Goal: Information Seeking & Learning: Learn about a topic

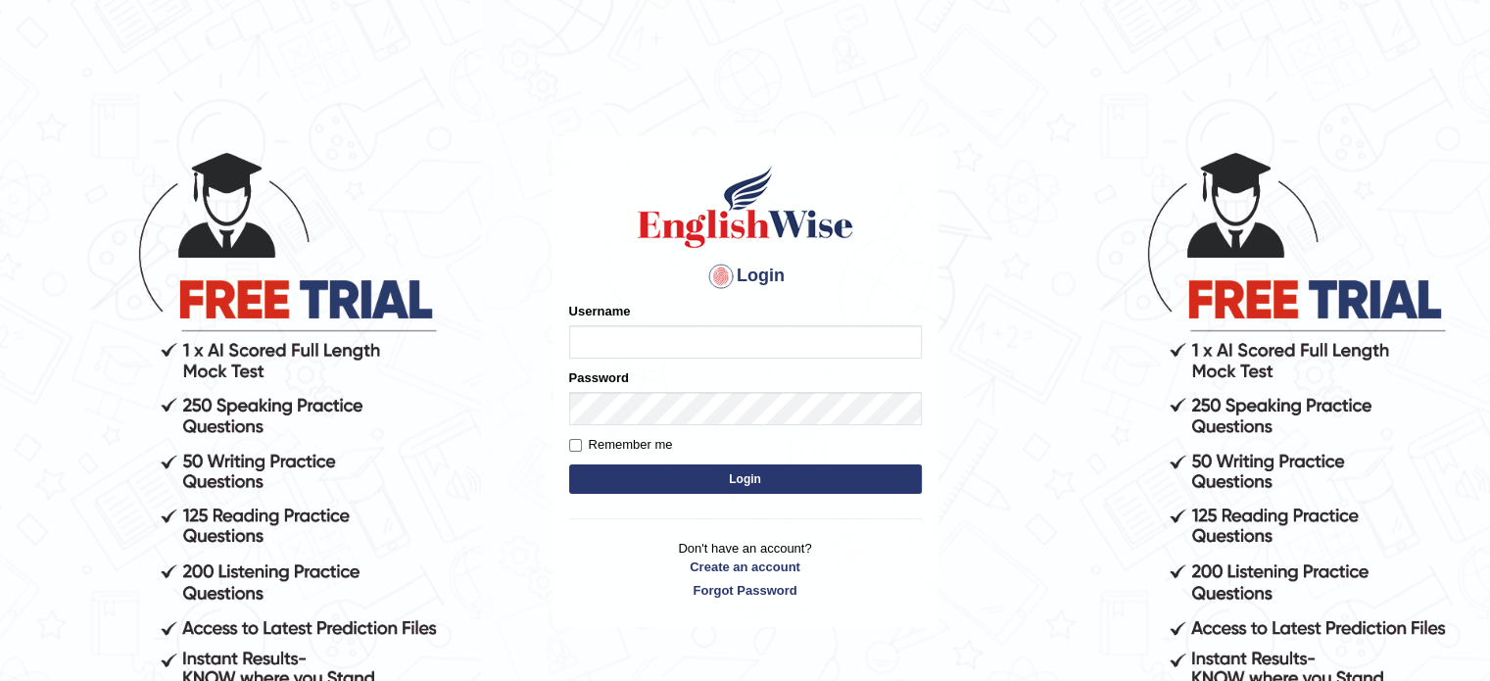
type input "tahseen"
click at [753, 479] on button "Login" at bounding box center [745, 478] width 353 height 29
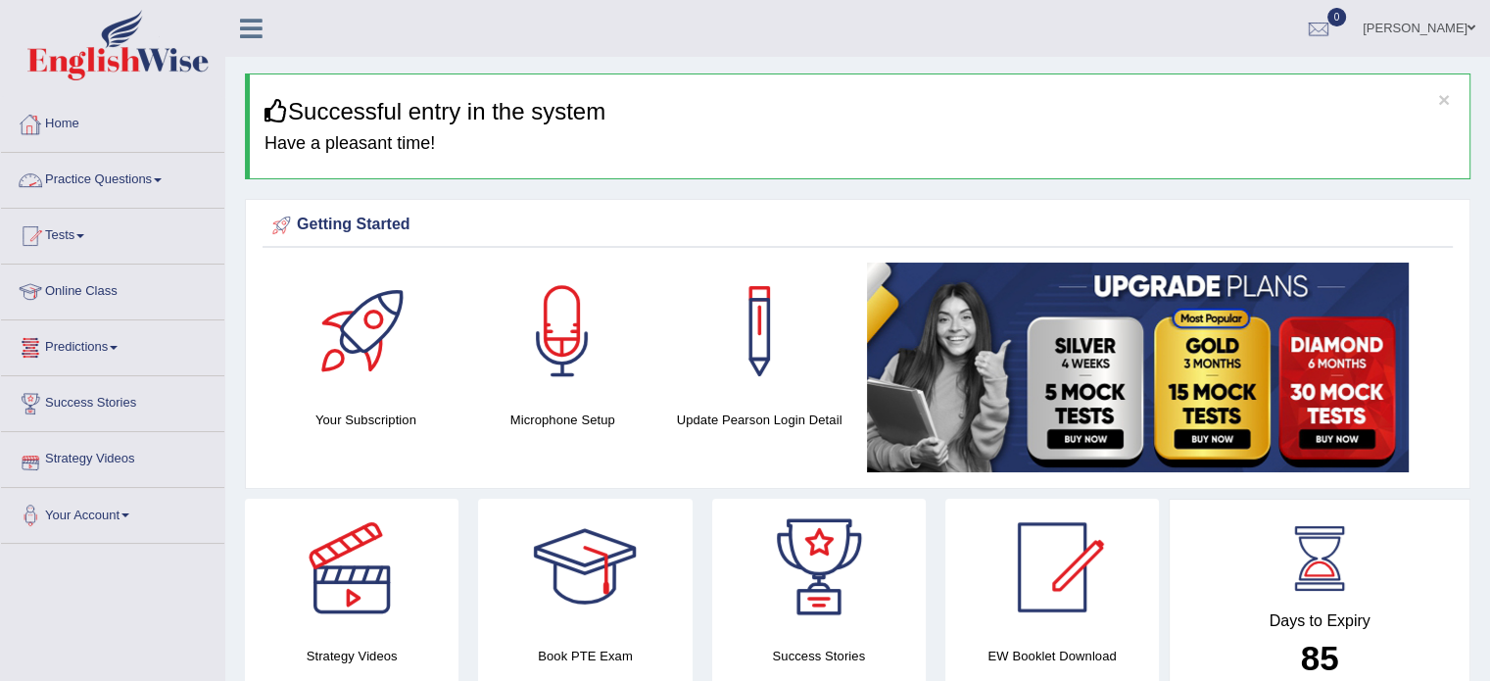
click at [165, 175] on link "Practice Questions" at bounding box center [112, 177] width 223 height 49
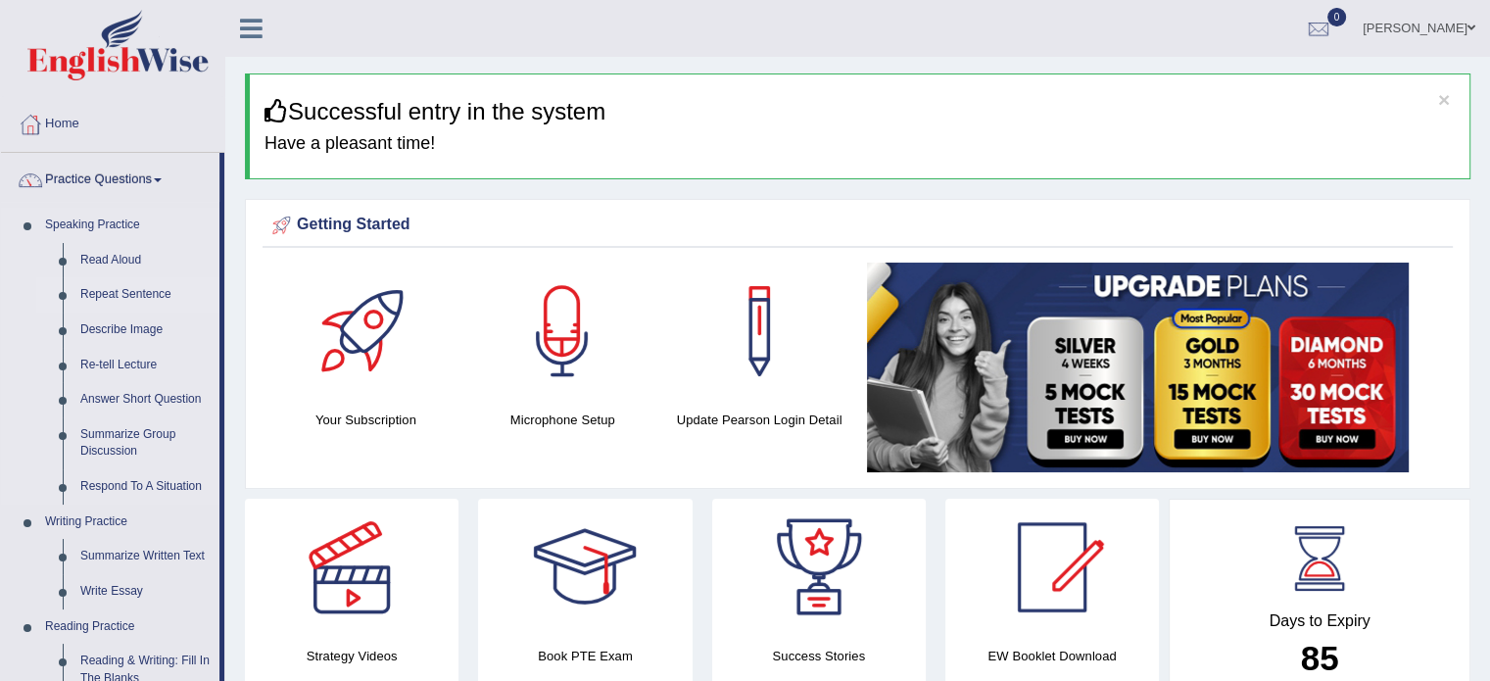
click at [133, 291] on link "Repeat Sentence" at bounding box center [146, 294] width 148 height 35
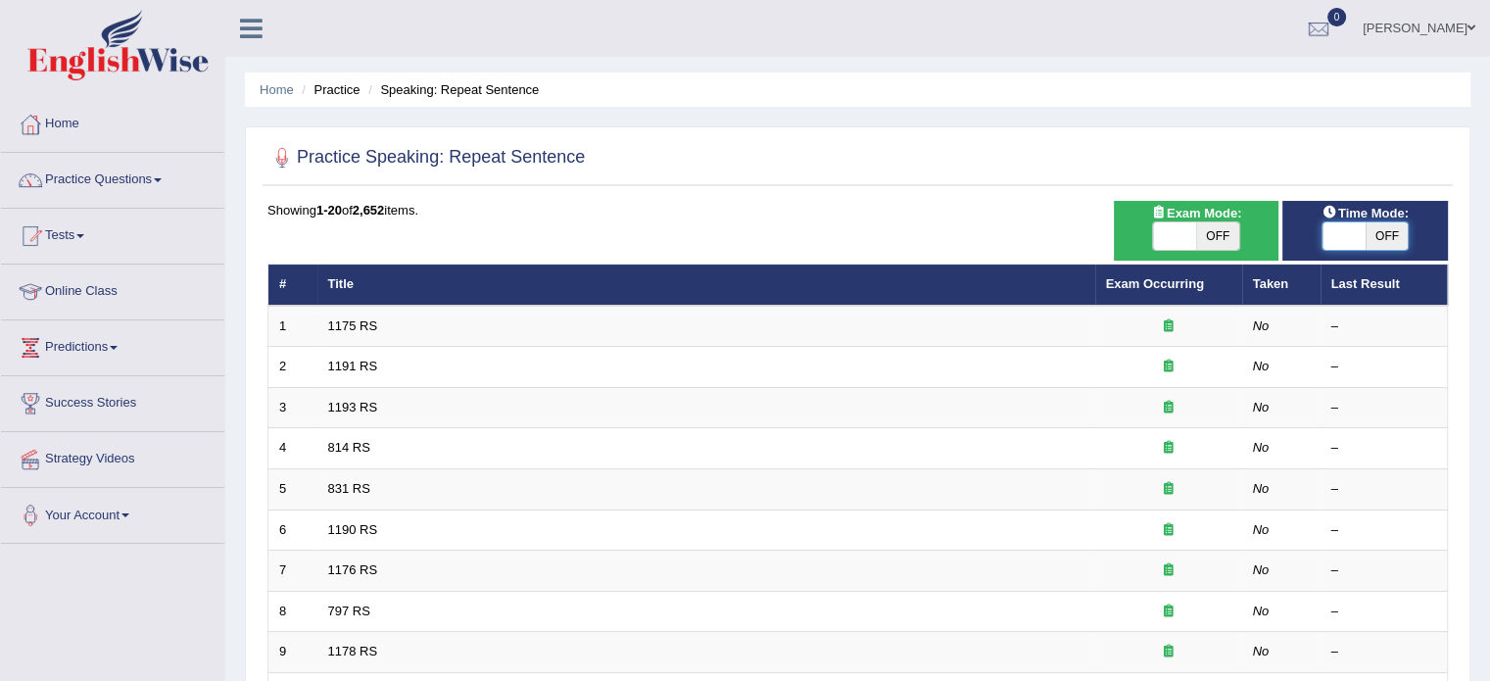
click at [1362, 225] on span at bounding box center [1344, 235] width 43 height 27
checkbox input "true"
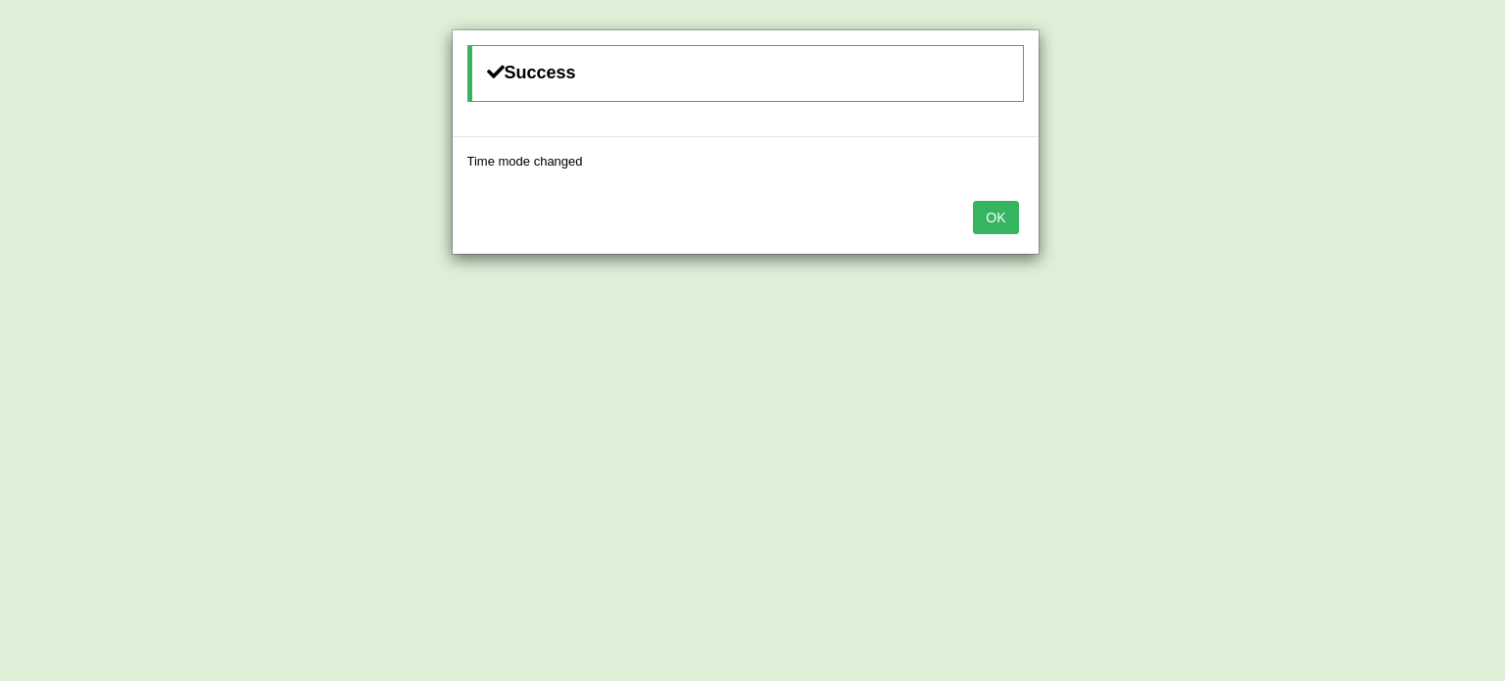
click at [996, 225] on button "OK" at bounding box center [995, 217] width 45 height 33
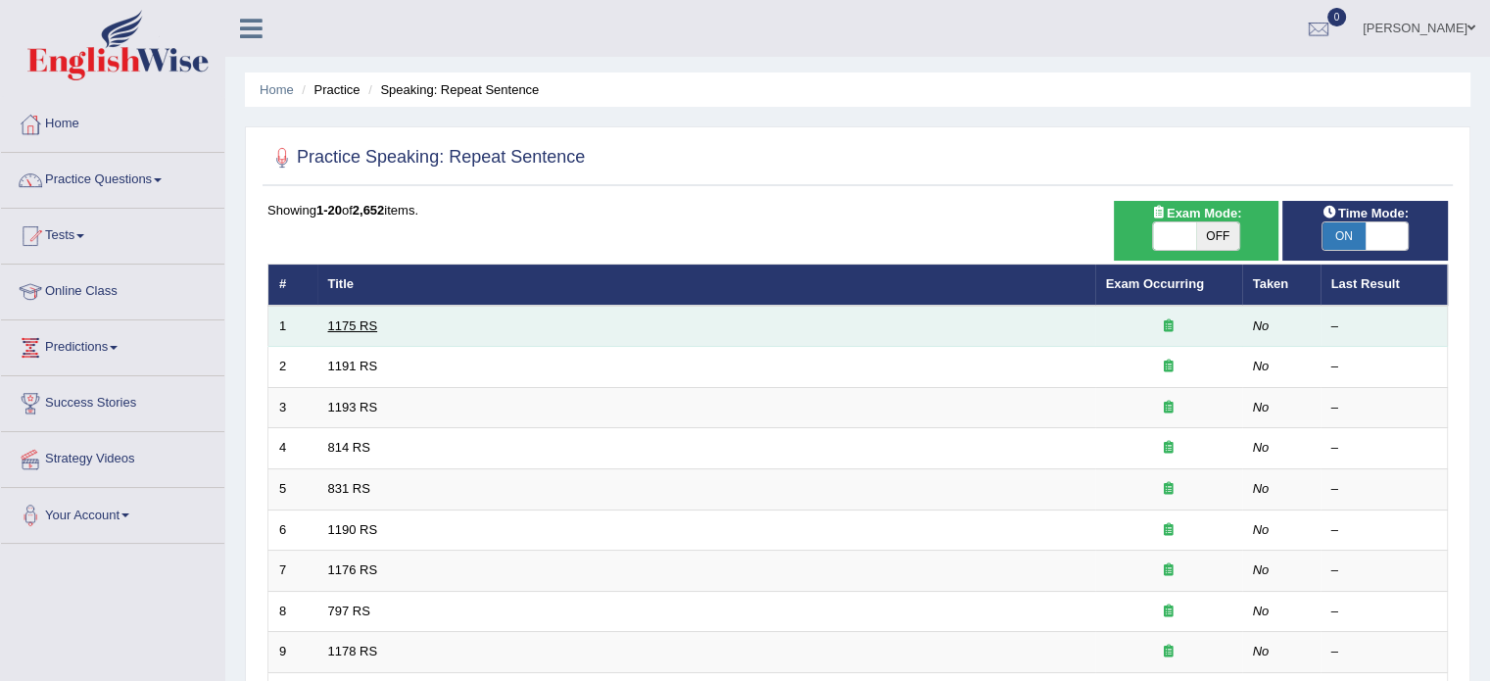
click at [345, 326] on link "1175 RS" at bounding box center [353, 325] width 50 height 15
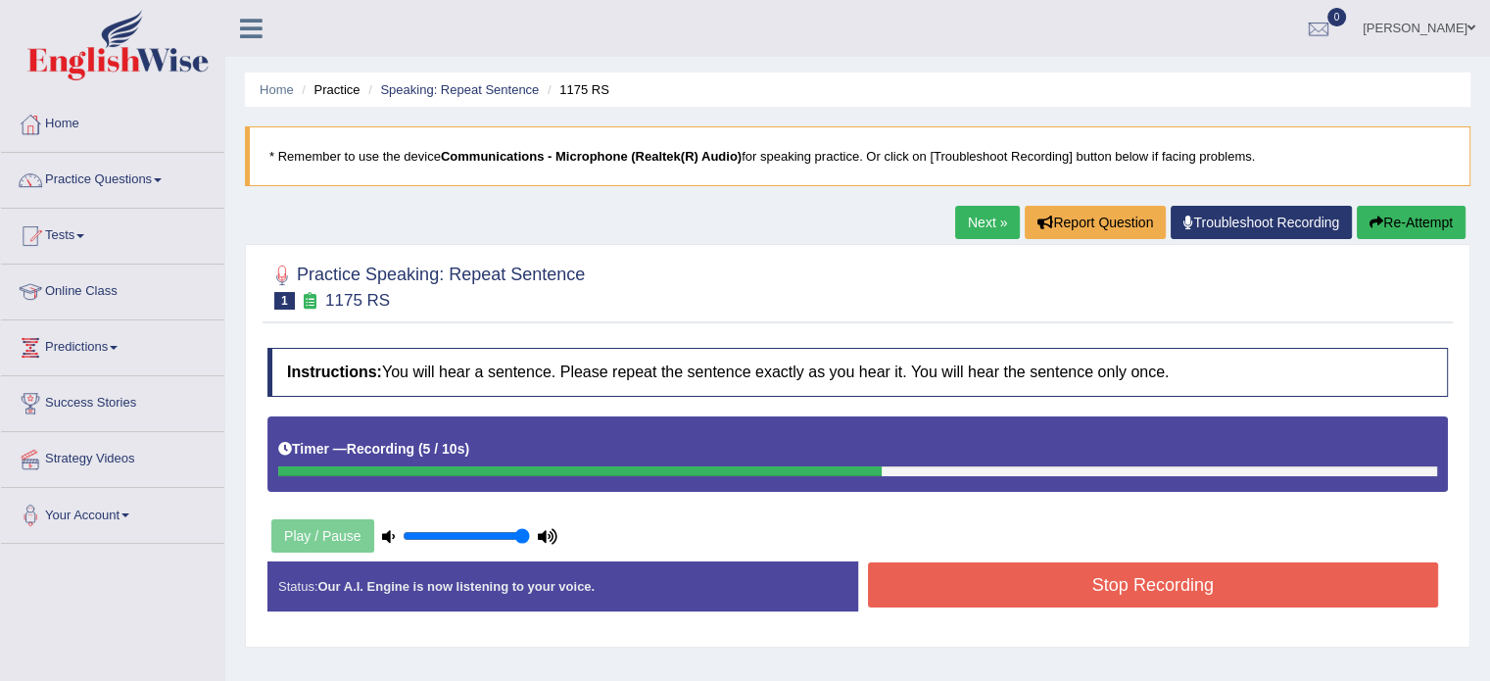
click at [1003, 582] on button "Stop Recording" at bounding box center [1153, 584] width 571 height 45
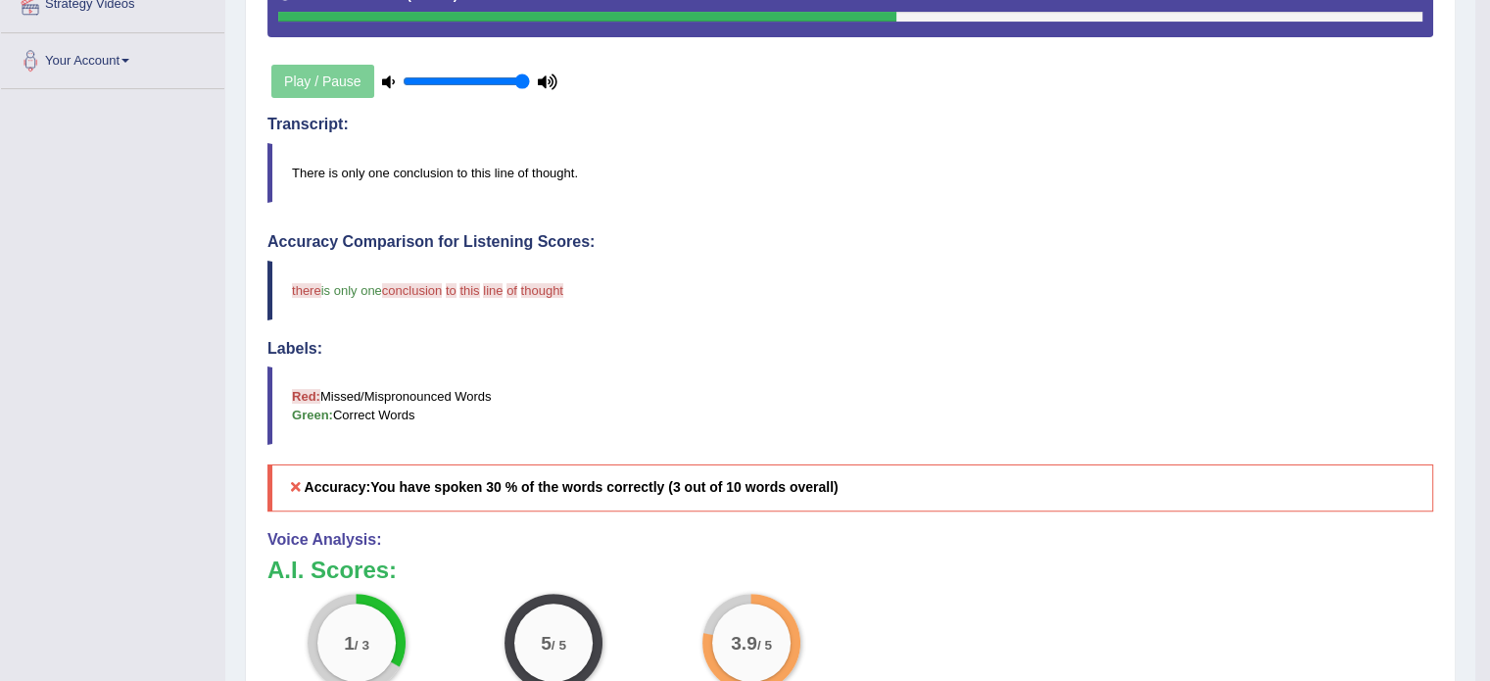
click at [534, 594] on div "5 / 5 Oral fluency" at bounding box center [555, 657] width 198 height 126
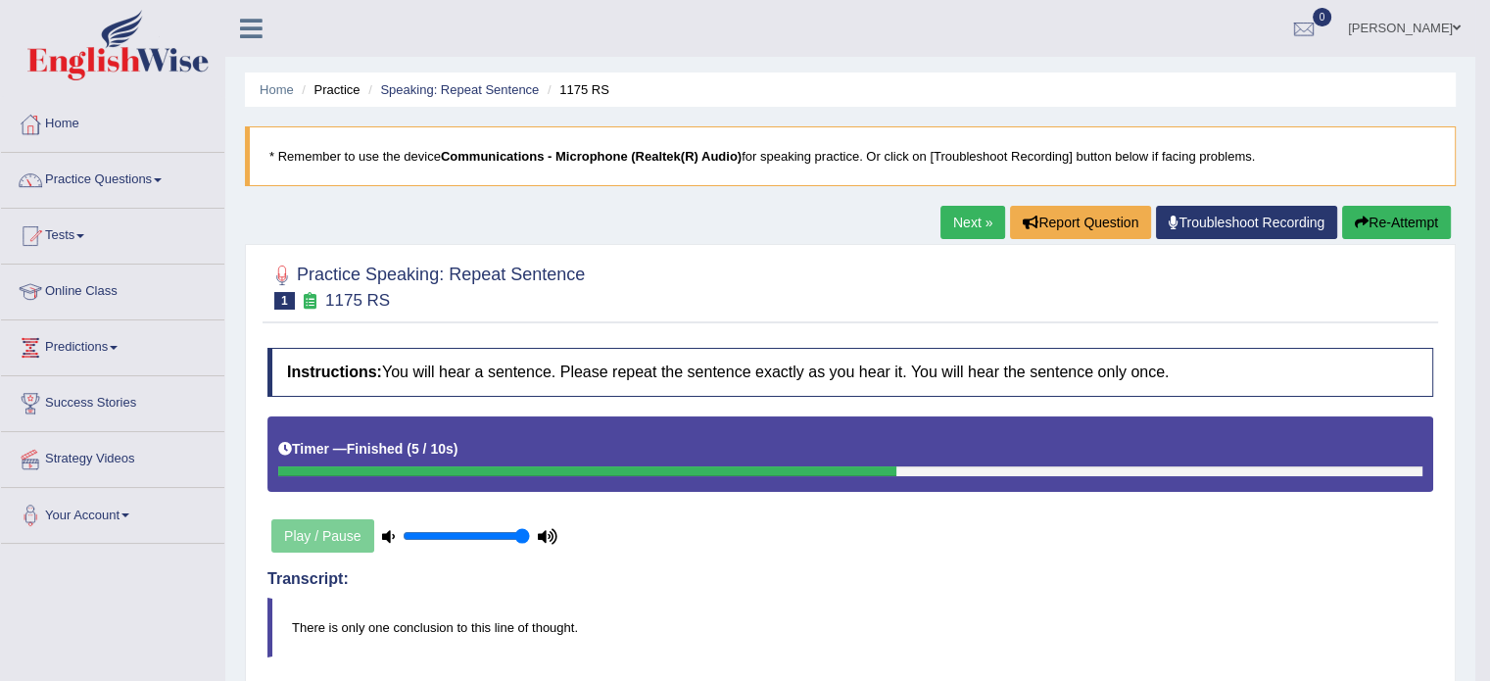
click at [1392, 216] on button "Re-Attempt" at bounding box center [1397, 222] width 109 height 33
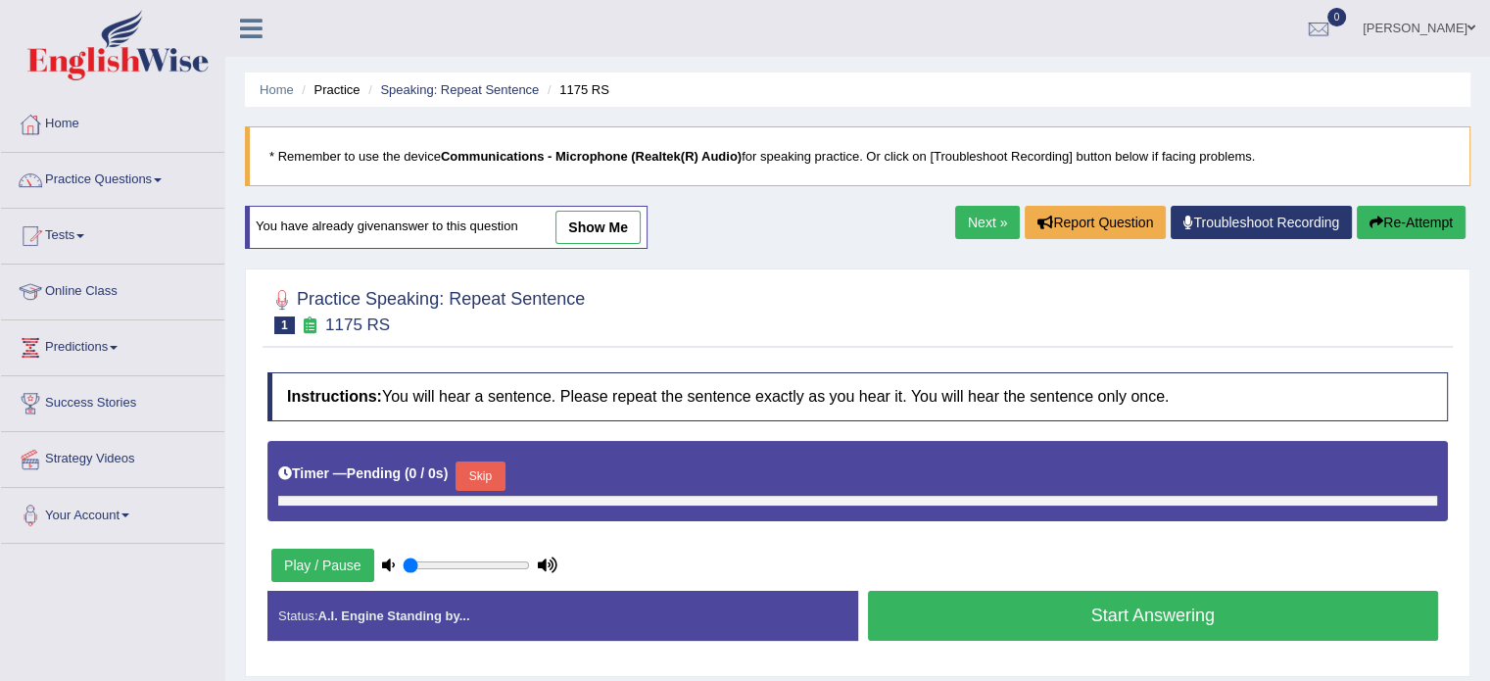
type input "1"
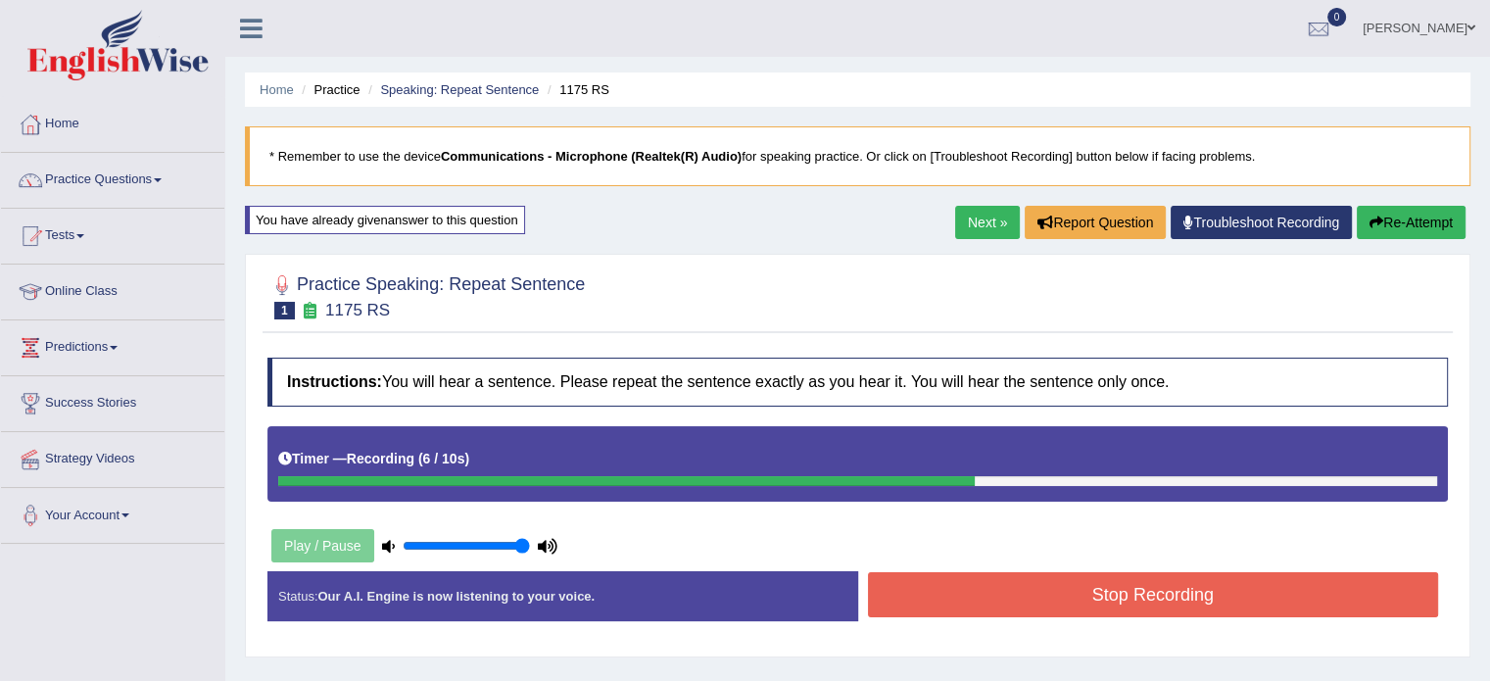
click at [1117, 607] on button "Stop Recording" at bounding box center [1153, 594] width 571 height 45
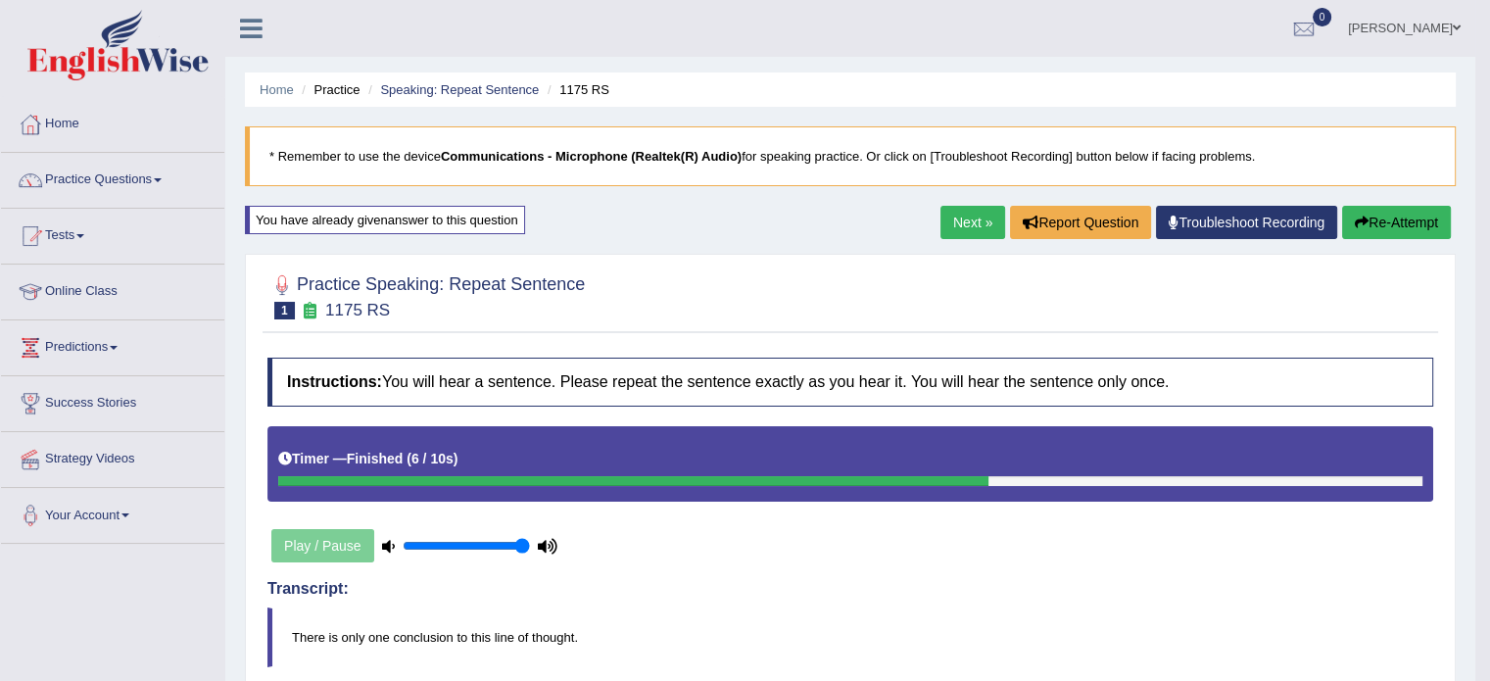
click at [1374, 223] on button "Re-Attempt" at bounding box center [1397, 222] width 109 height 33
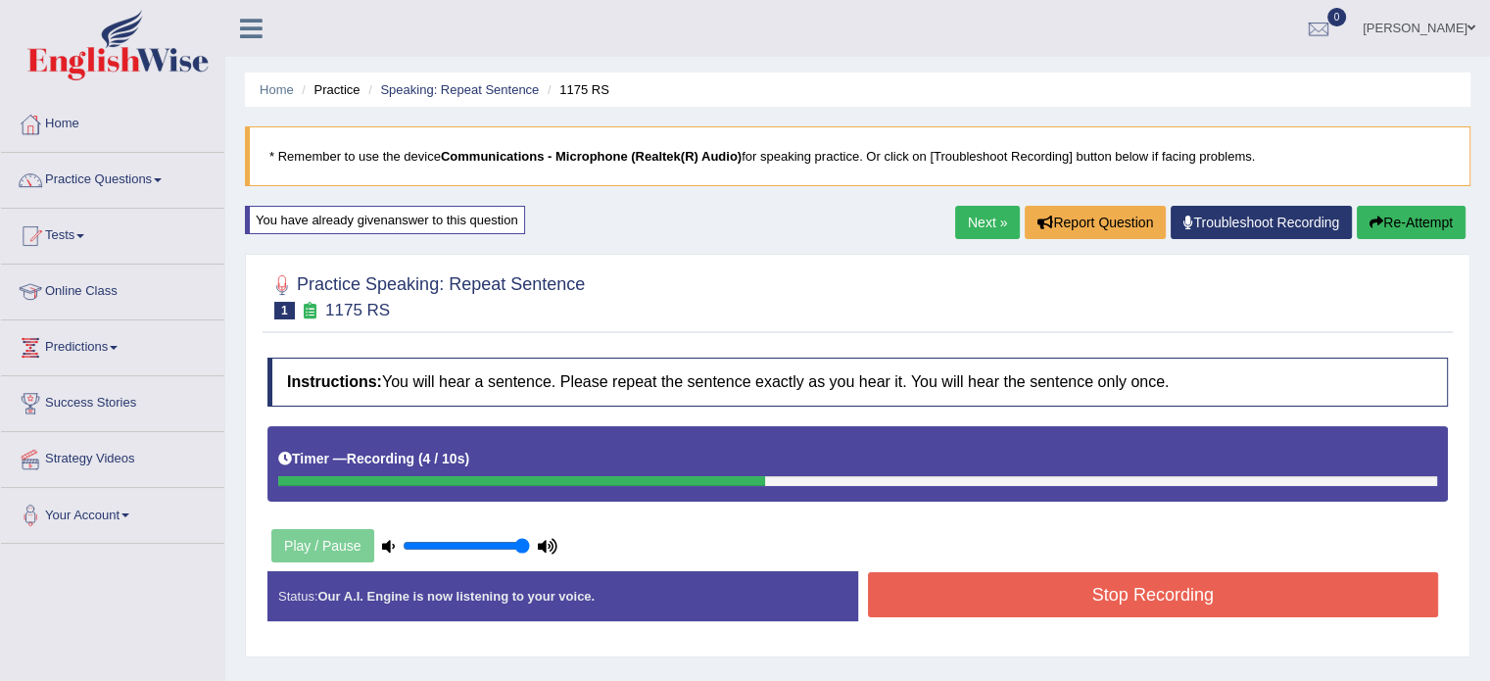
click at [982, 607] on button "Stop Recording" at bounding box center [1153, 594] width 571 height 45
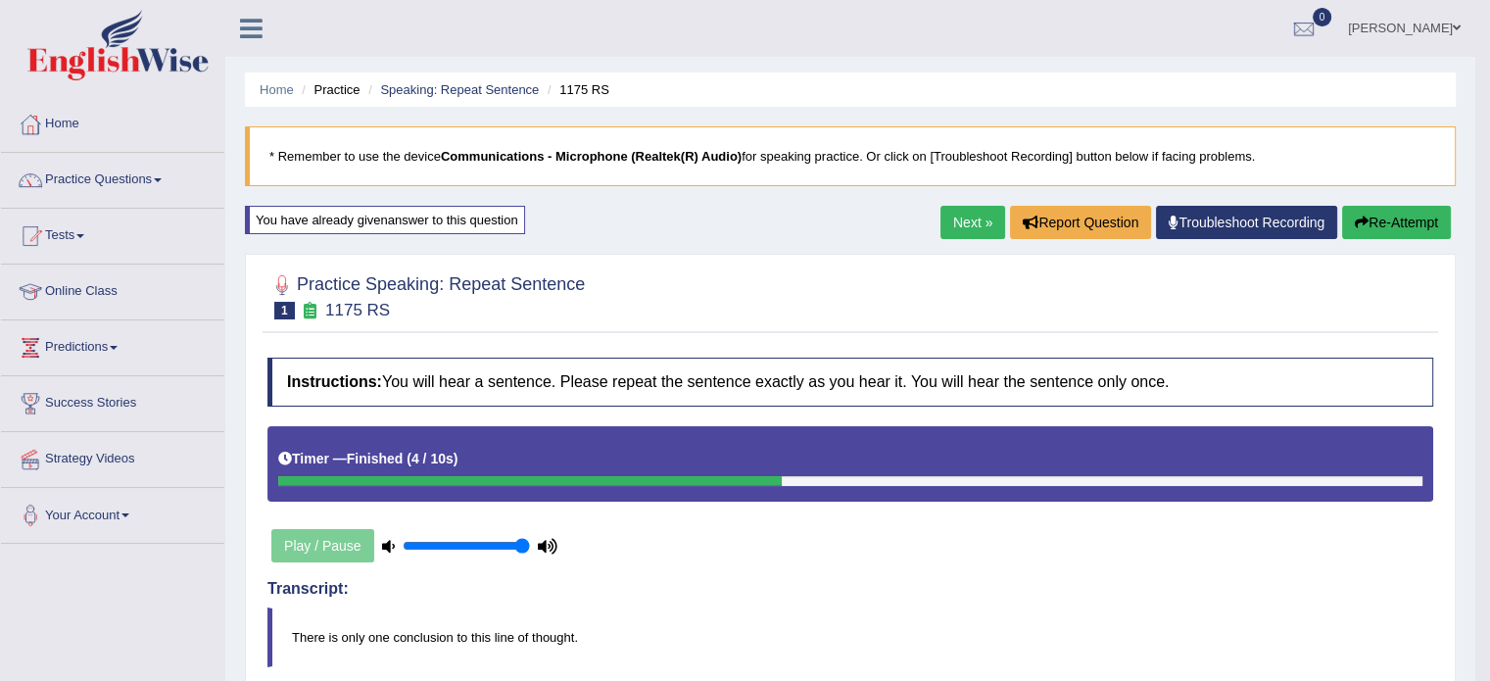
click at [1406, 212] on button "Re-Attempt" at bounding box center [1397, 222] width 109 height 33
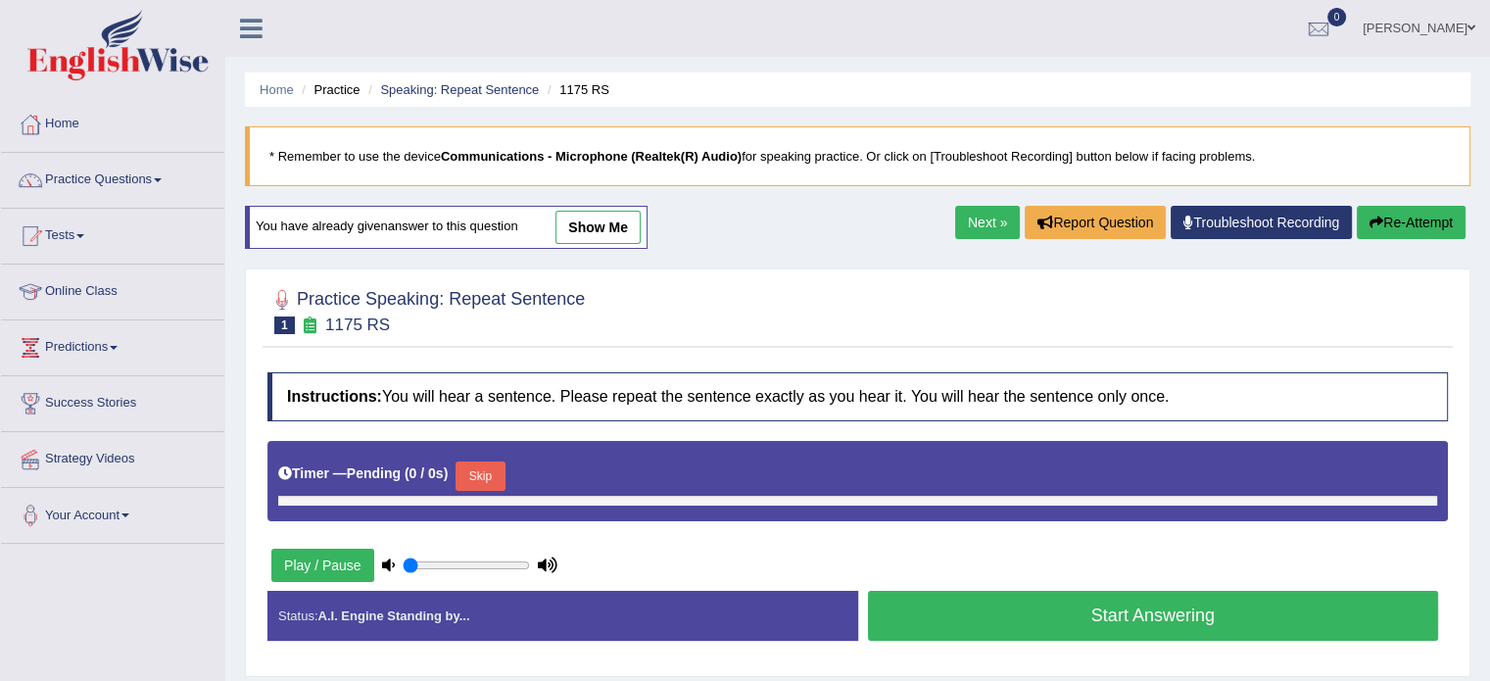
type input "1"
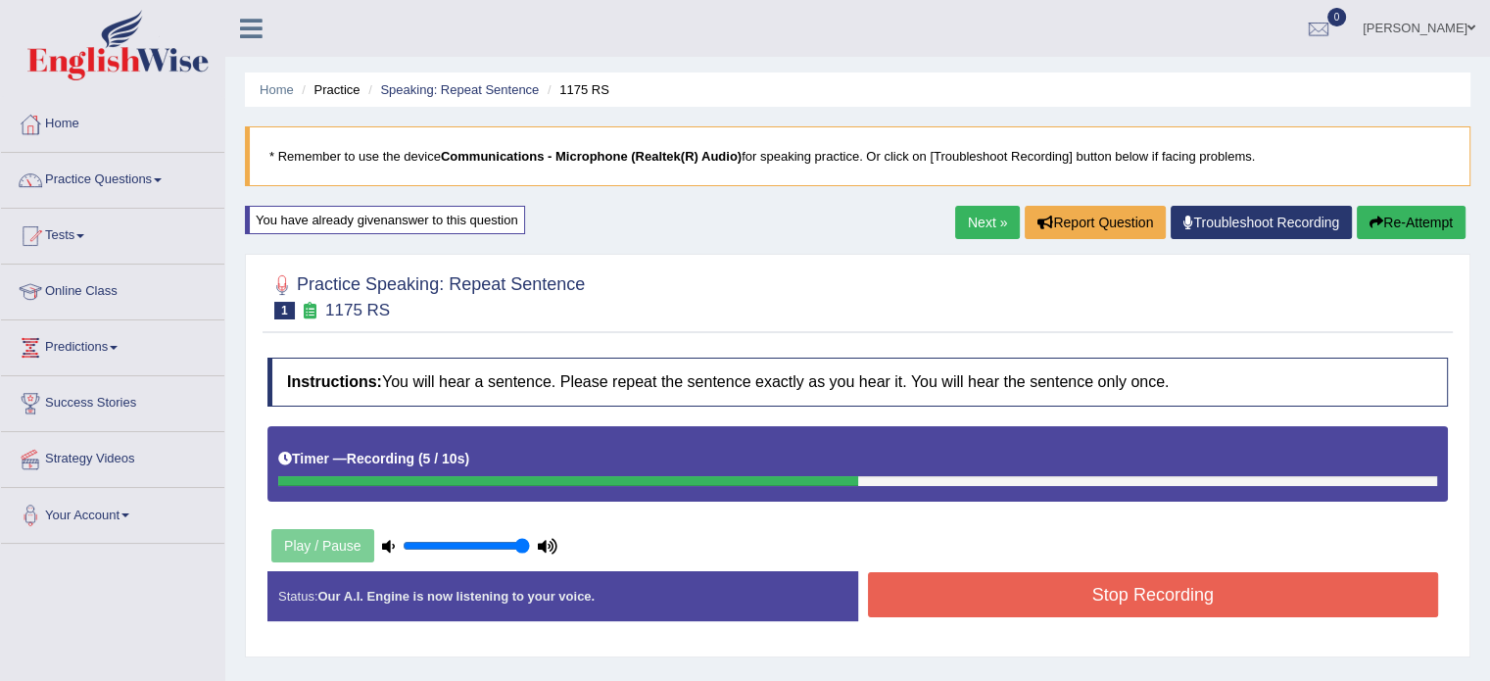
click at [1081, 590] on button "Stop Recording" at bounding box center [1153, 594] width 571 height 45
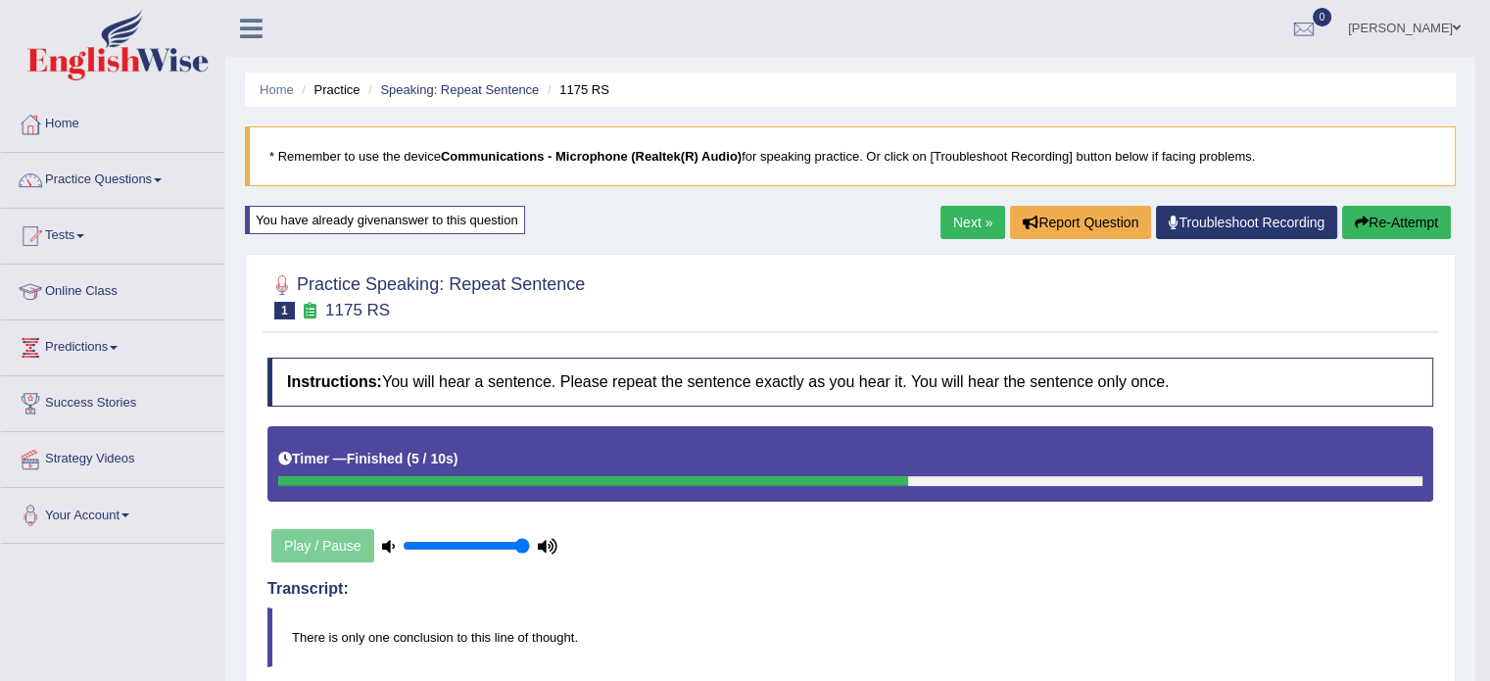
click at [1407, 226] on button "Re-Attempt" at bounding box center [1397, 222] width 109 height 33
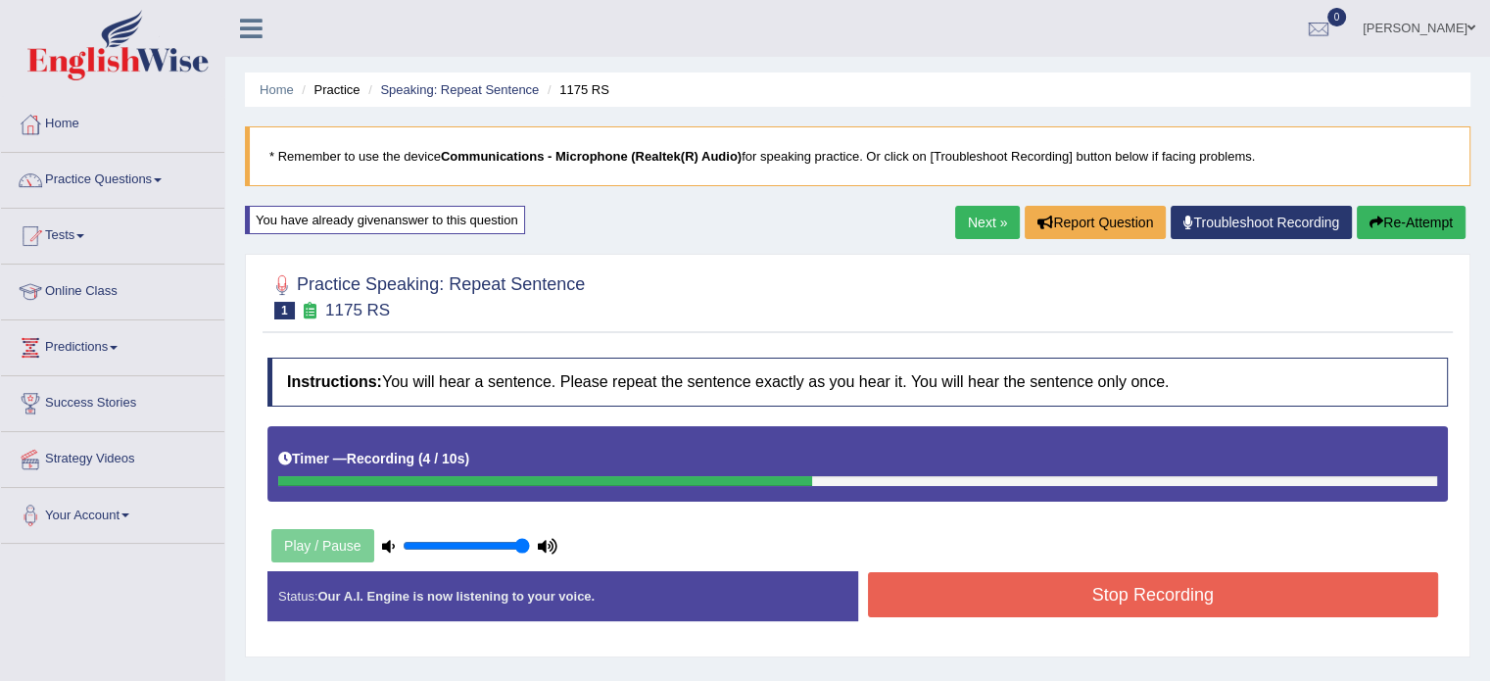
click at [977, 612] on button "Stop Recording" at bounding box center [1153, 594] width 571 height 45
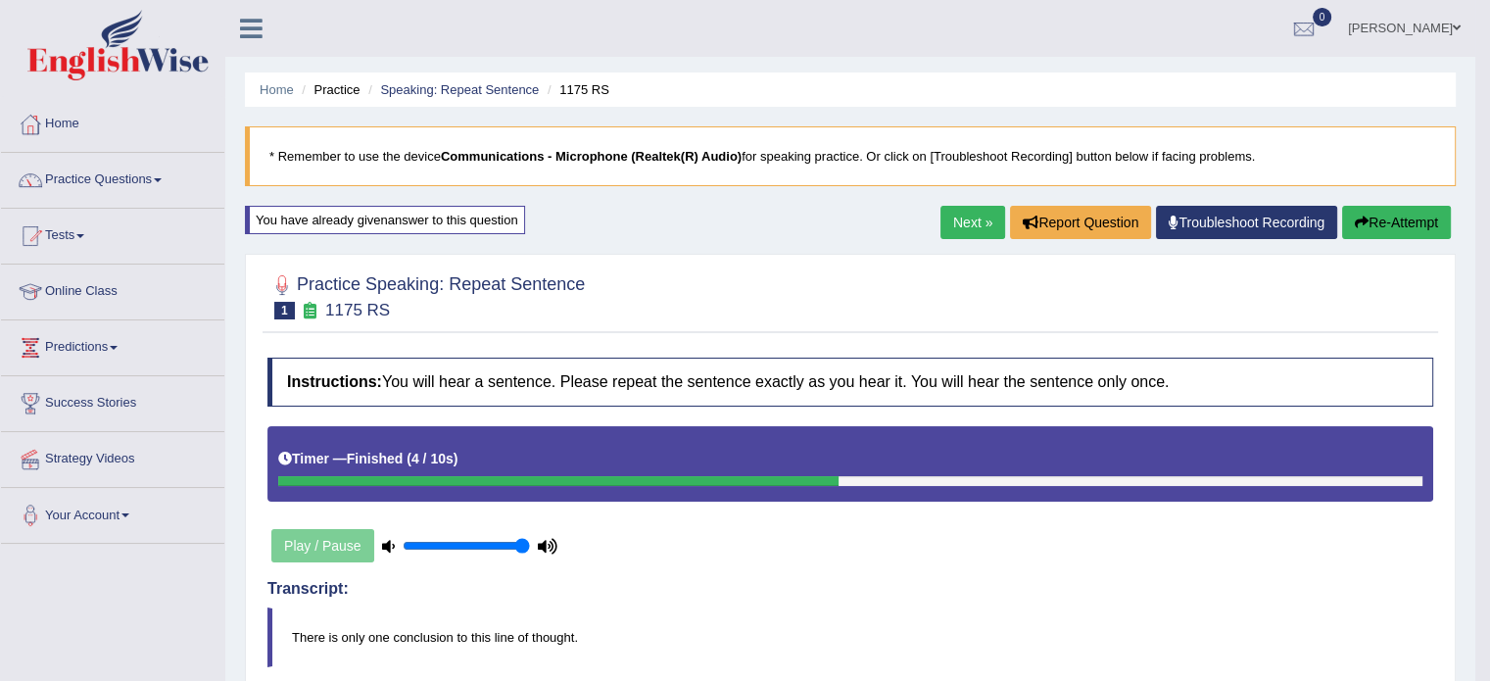
click at [983, 227] on link "Next »" at bounding box center [973, 222] width 65 height 33
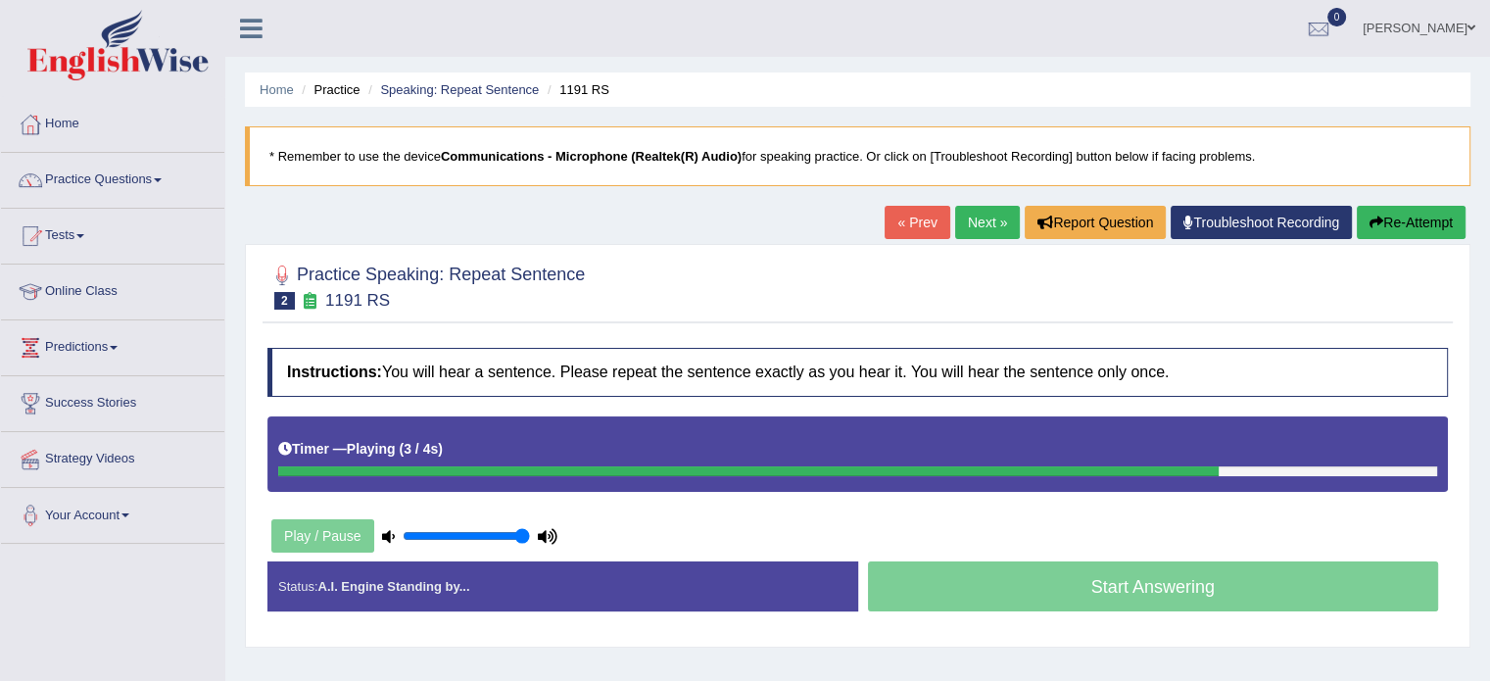
click at [1421, 220] on button "Re-Attempt" at bounding box center [1411, 222] width 109 height 33
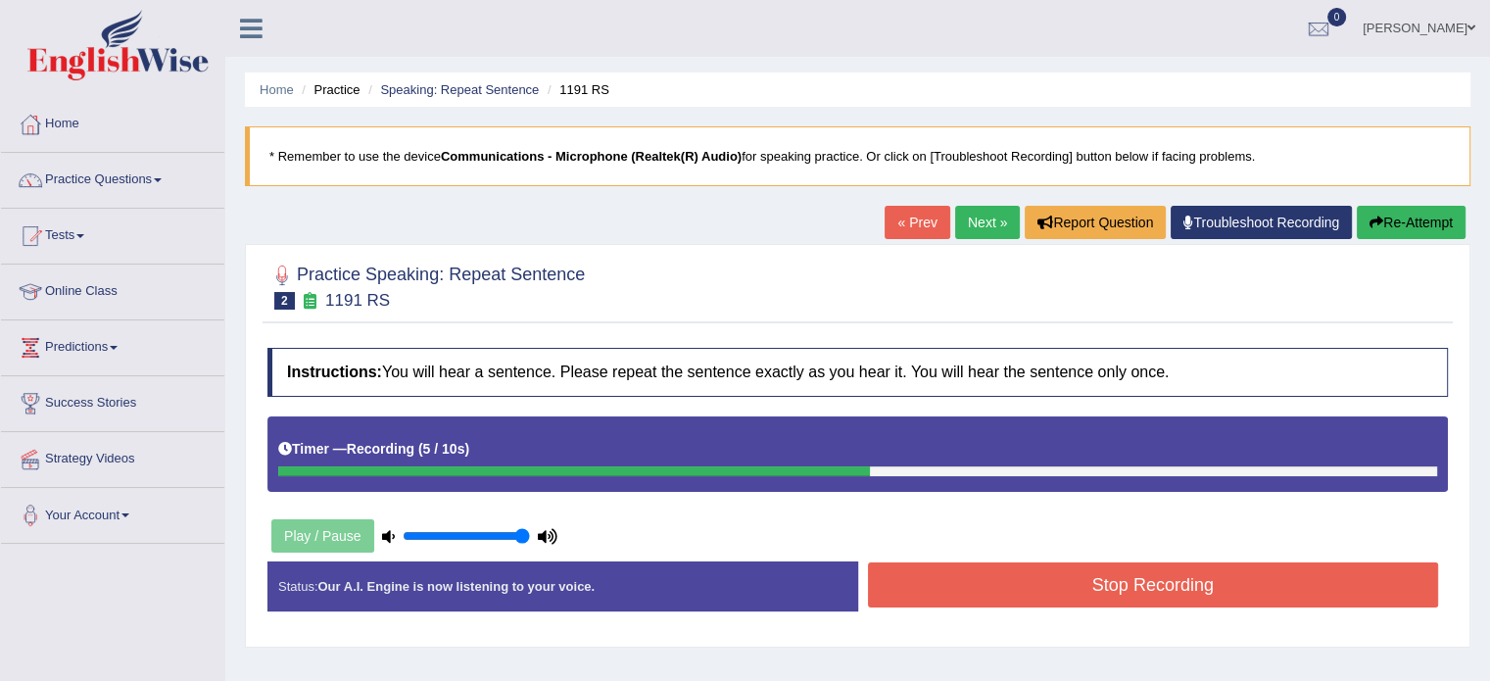
click at [1172, 585] on button "Stop Recording" at bounding box center [1153, 584] width 571 height 45
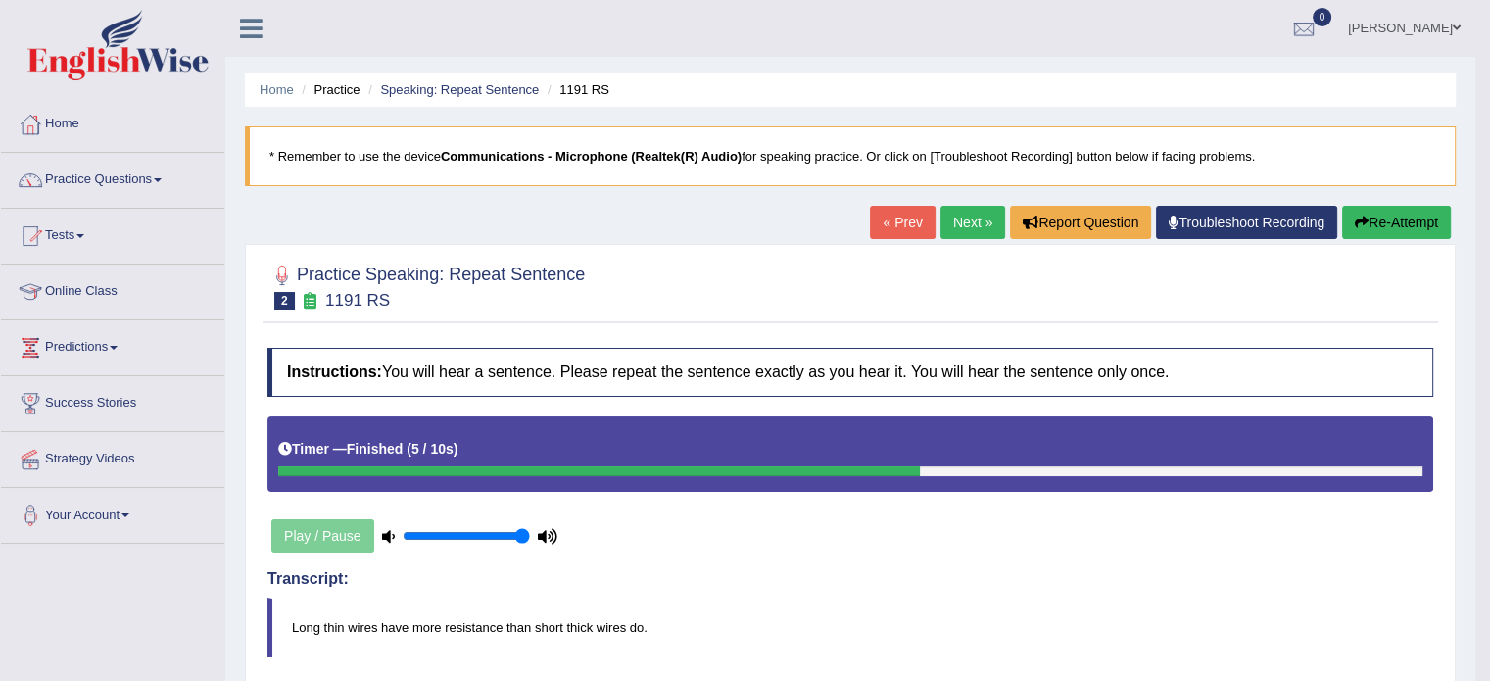
click at [1400, 218] on button "Re-Attempt" at bounding box center [1397, 222] width 109 height 33
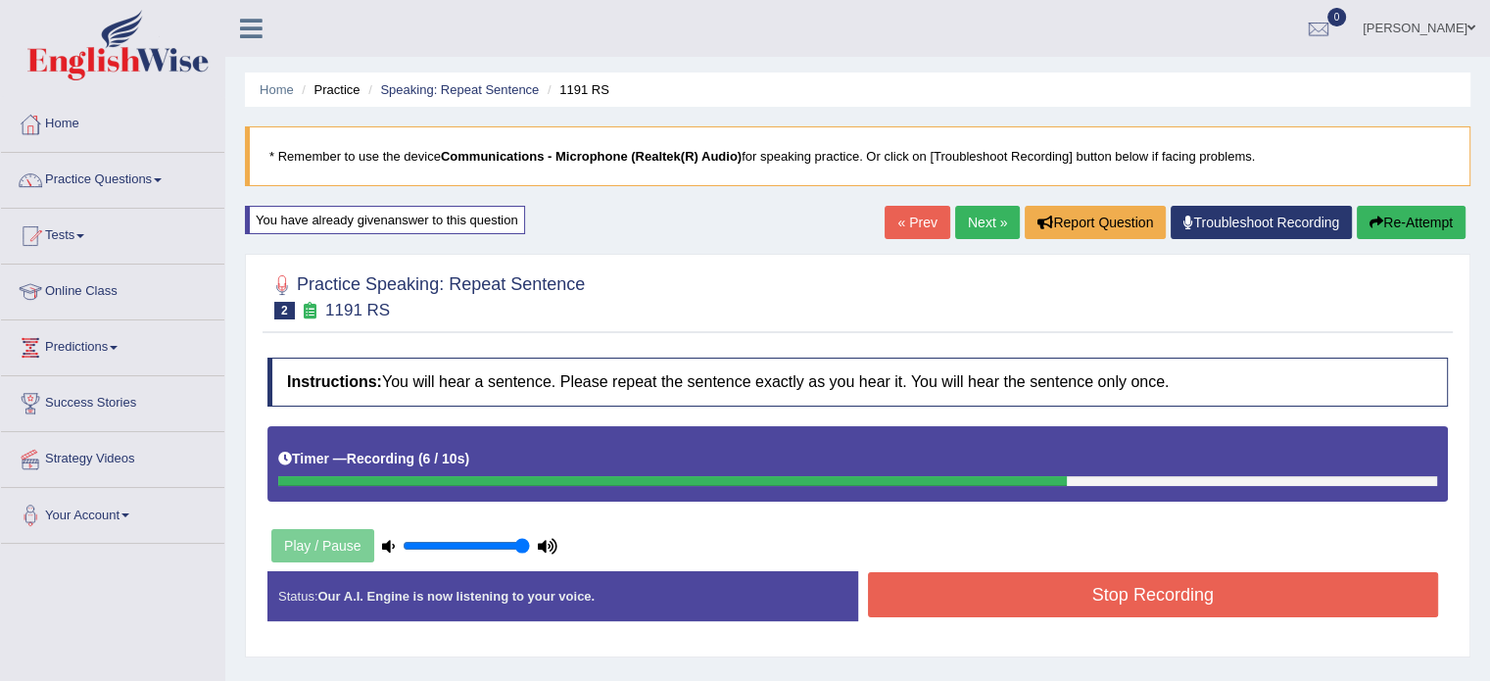
click at [1145, 599] on button "Stop Recording" at bounding box center [1153, 594] width 571 height 45
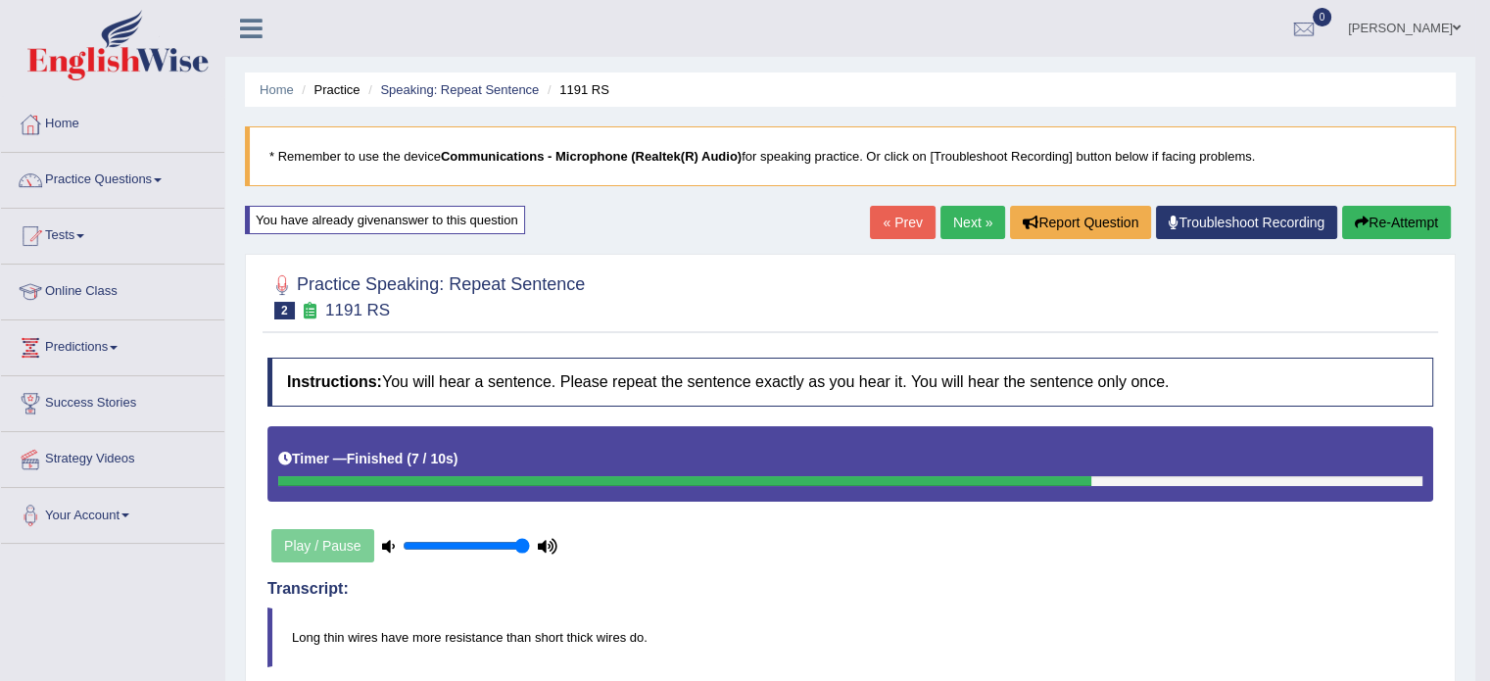
click at [1411, 222] on button "Re-Attempt" at bounding box center [1397, 222] width 109 height 33
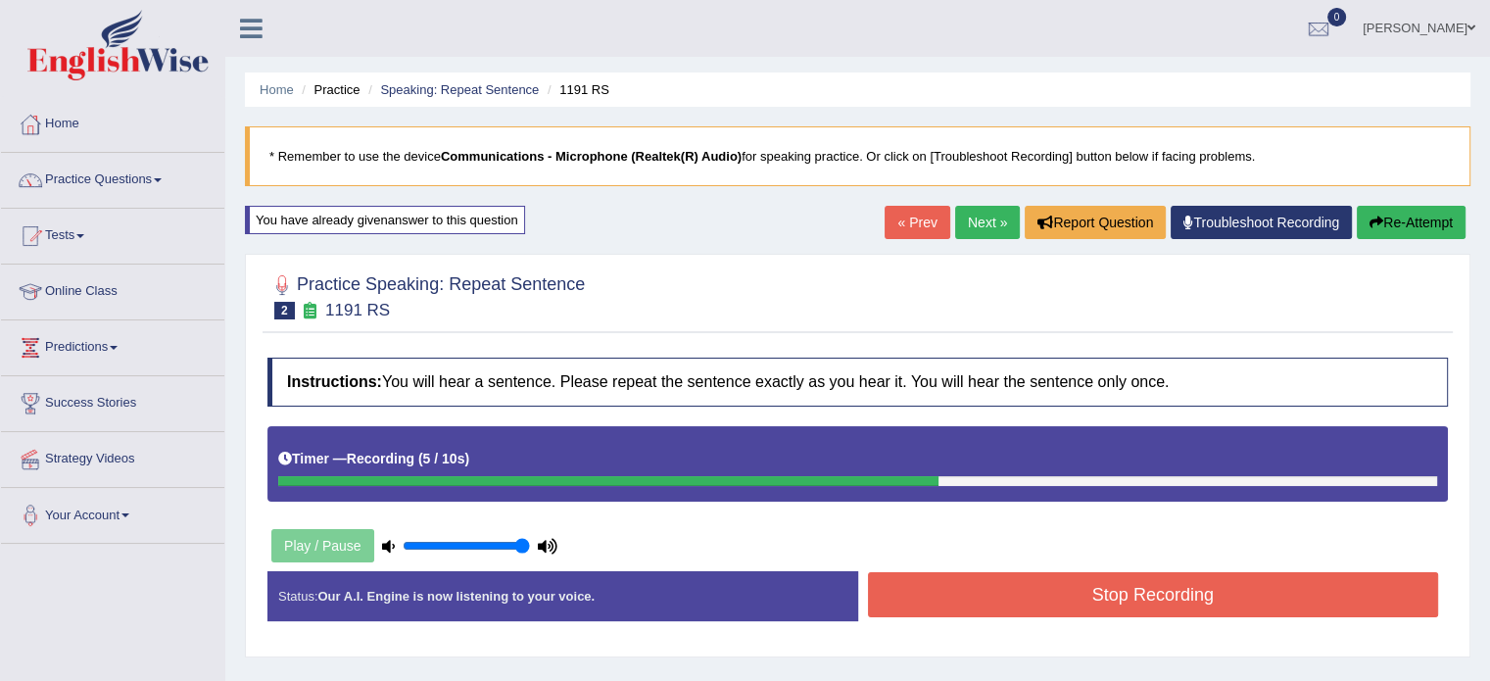
click at [1023, 583] on button "Stop Recording" at bounding box center [1153, 594] width 571 height 45
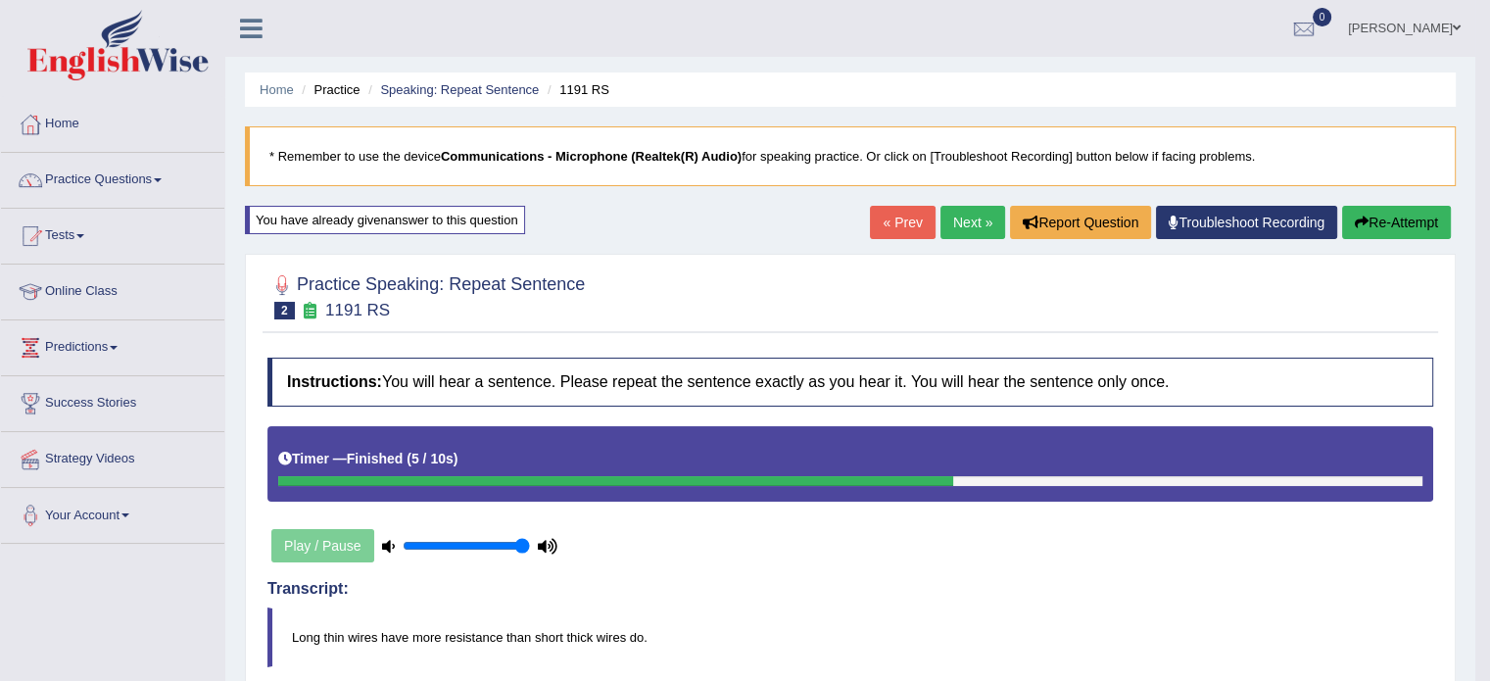
click at [1372, 228] on button "Re-Attempt" at bounding box center [1397, 222] width 109 height 33
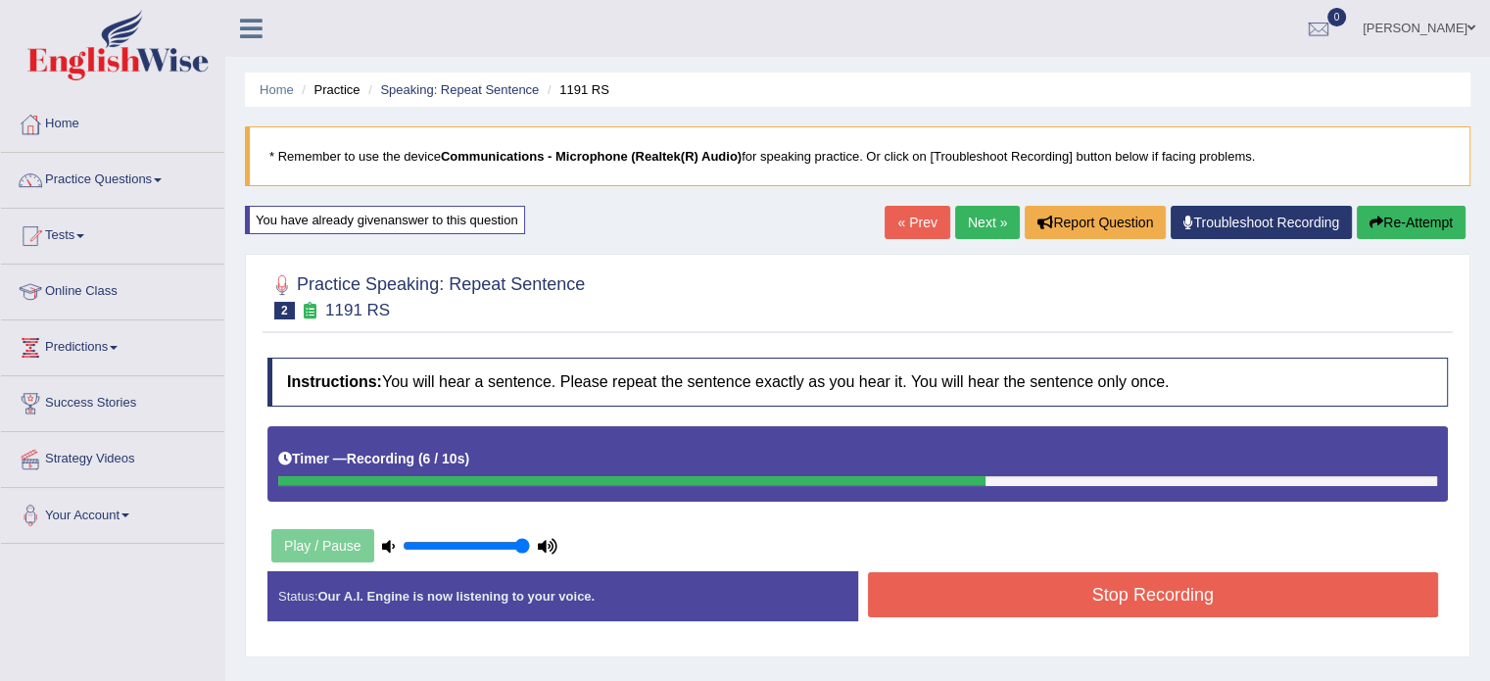
click at [1010, 603] on button "Stop Recording" at bounding box center [1153, 594] width 571 height 45
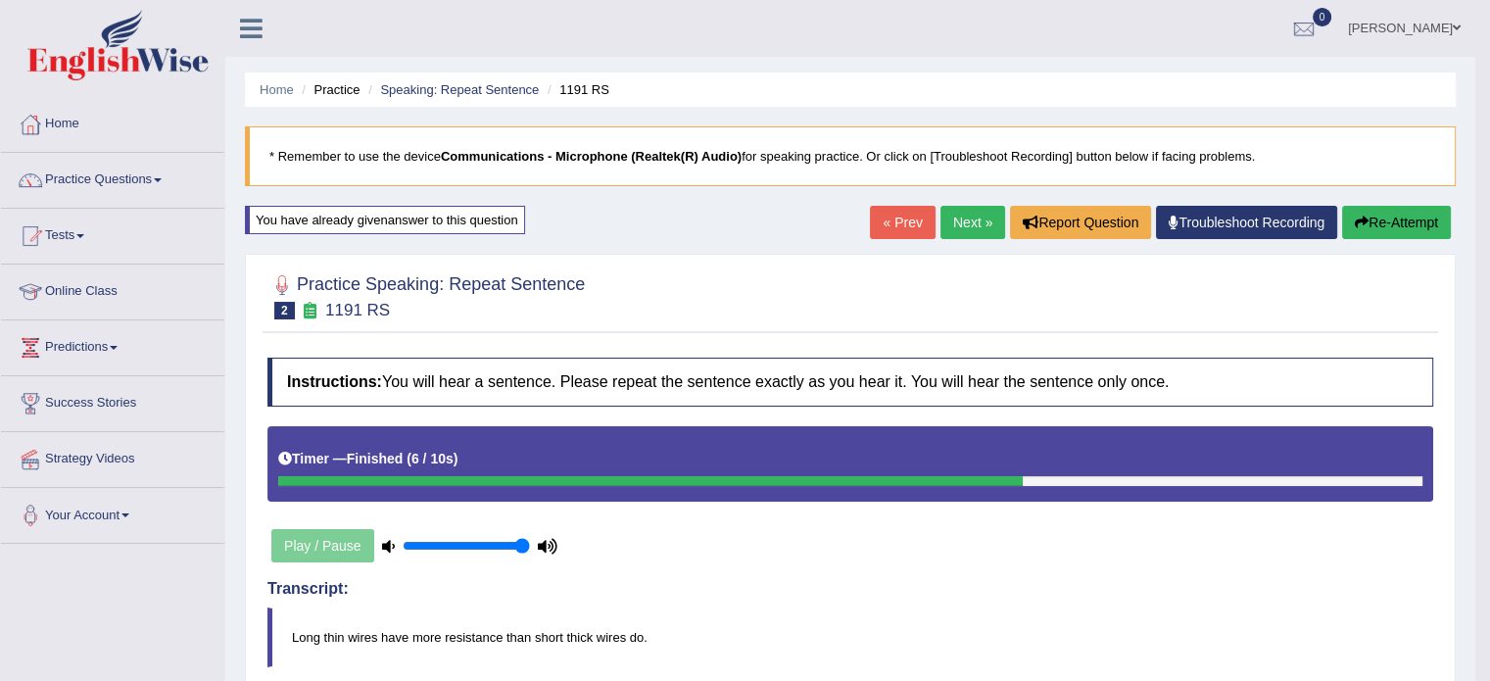
click at [1407, 238] on button "Re-Attempt" at bounding box center [1397, 222] width 109 height 33
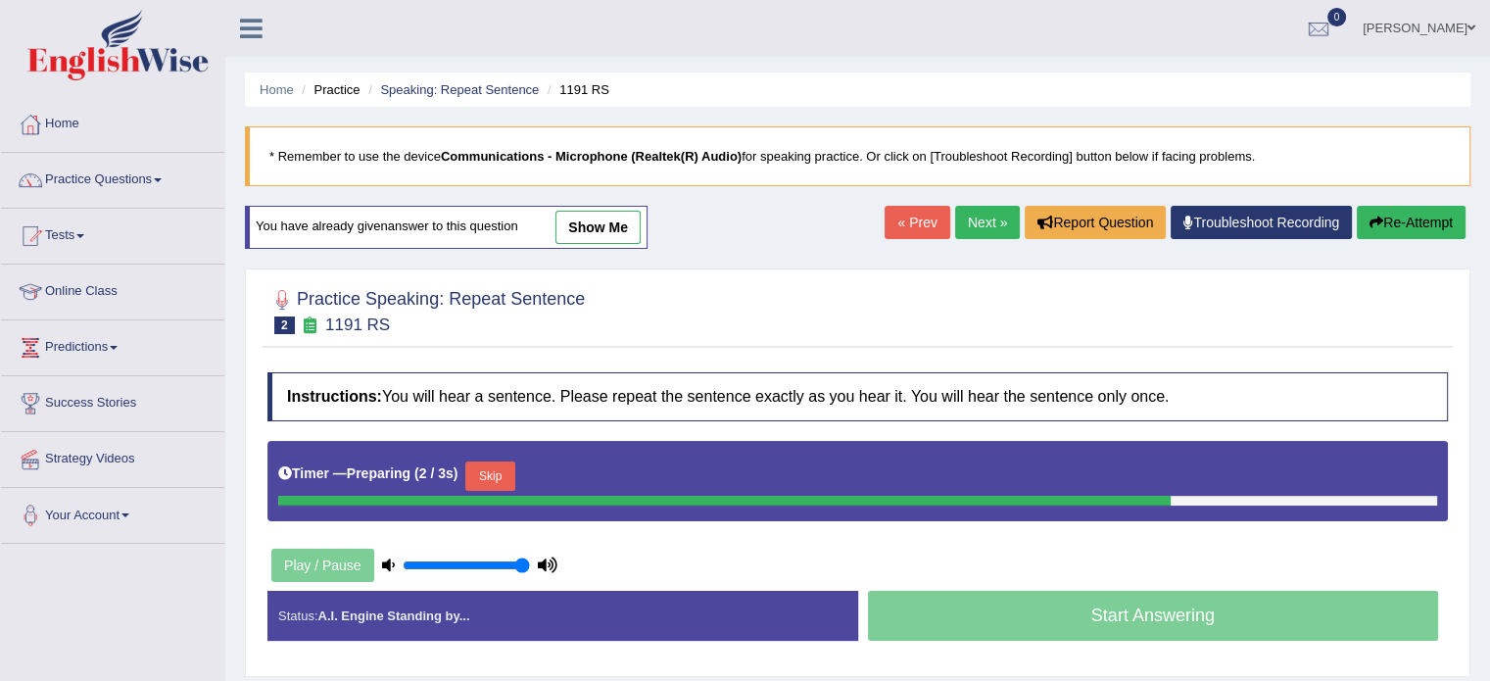
click at [502, 471] on button "Skip" at bounding box center [489, 476] width 49 height 29
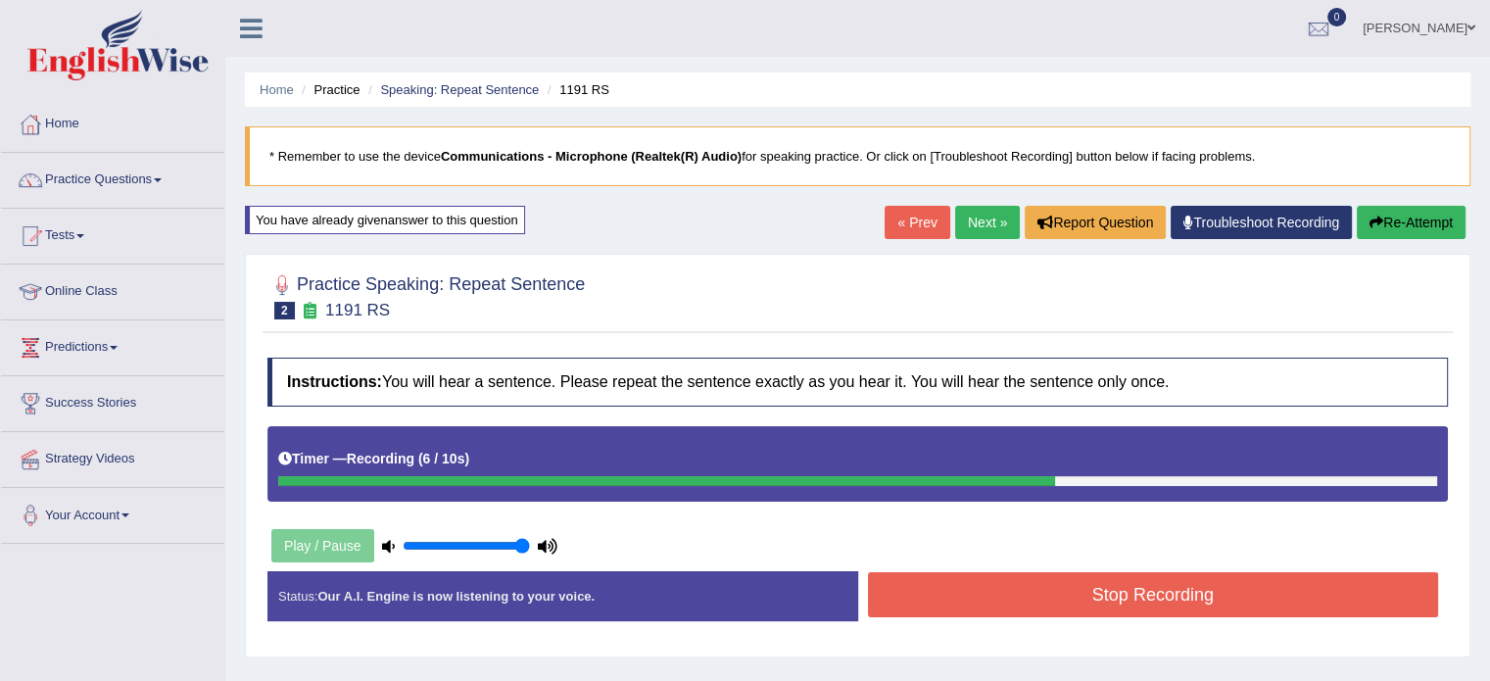
click at [1042, 585] on button "Stop Recording" at bounding box center [1153, 594] width 571 height 45
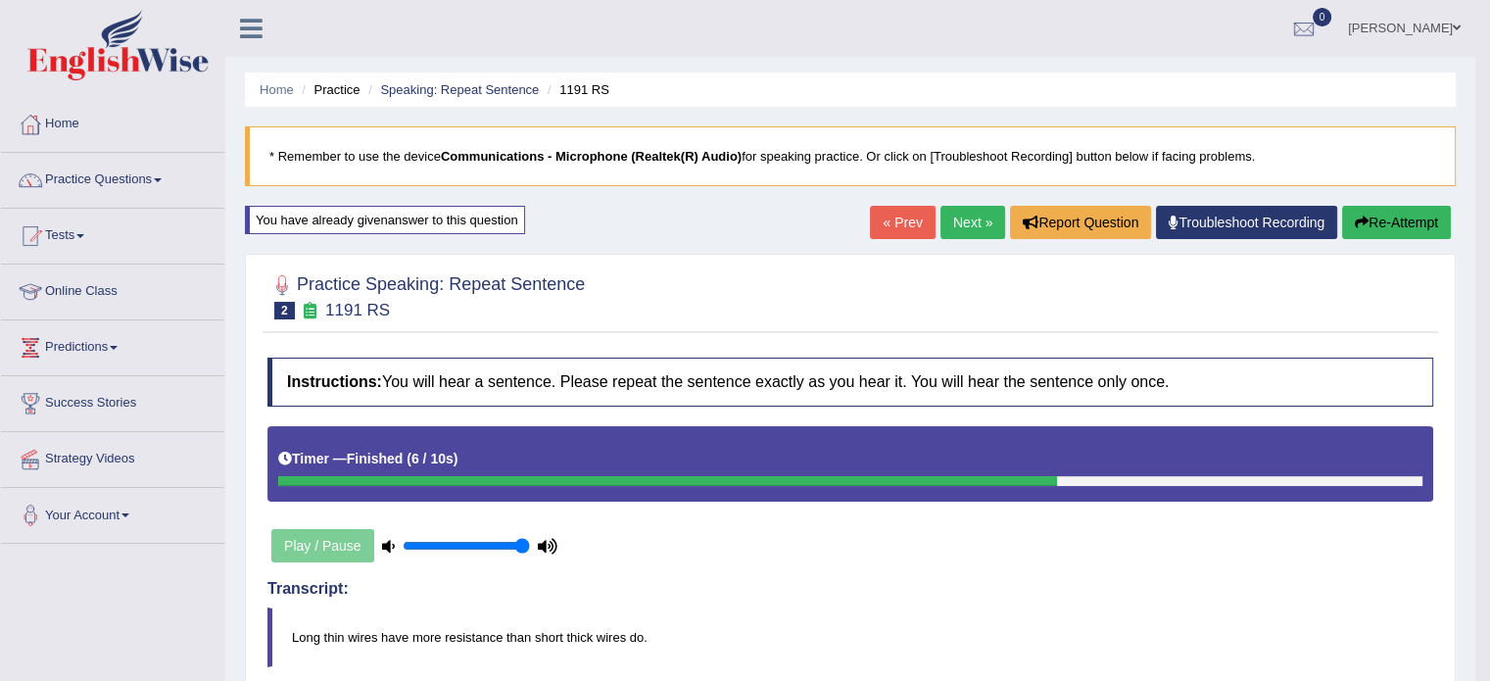
drag, startPoint x: 967, startPoint y: 245, endPoint x: 967, endPoint y: 231, distance: 13.7
click at [967, 231] on div "Home Practice Speaking: Repeat Sentence 1191 RS * Remember to use the device Co…" at bounding box center [850, 683] width 1250 height 1367
click at [967, 231] on link "Next »" at bounding box center [973, 222] width 65 height 33
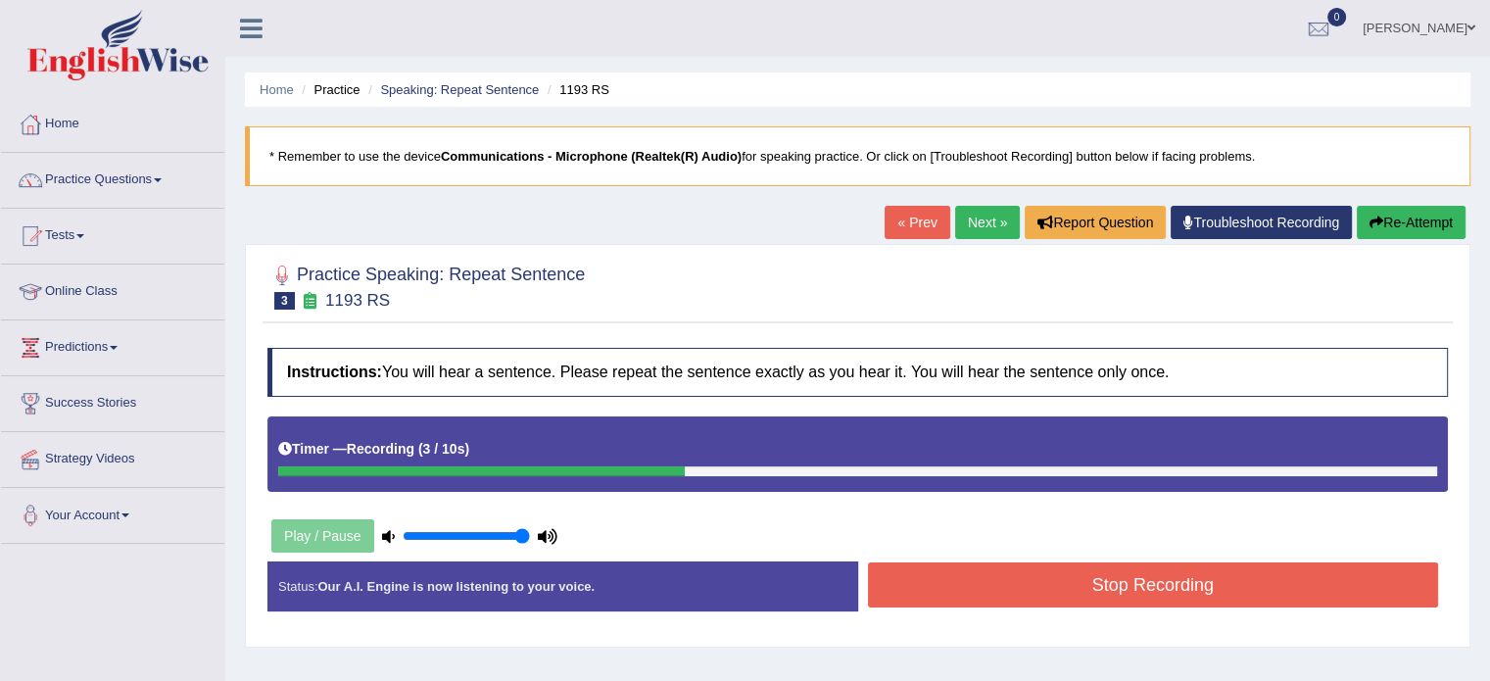
click at [1398, 223] on button "Re-Attempt" at bounding box center [1411, 222] width 109 height 33
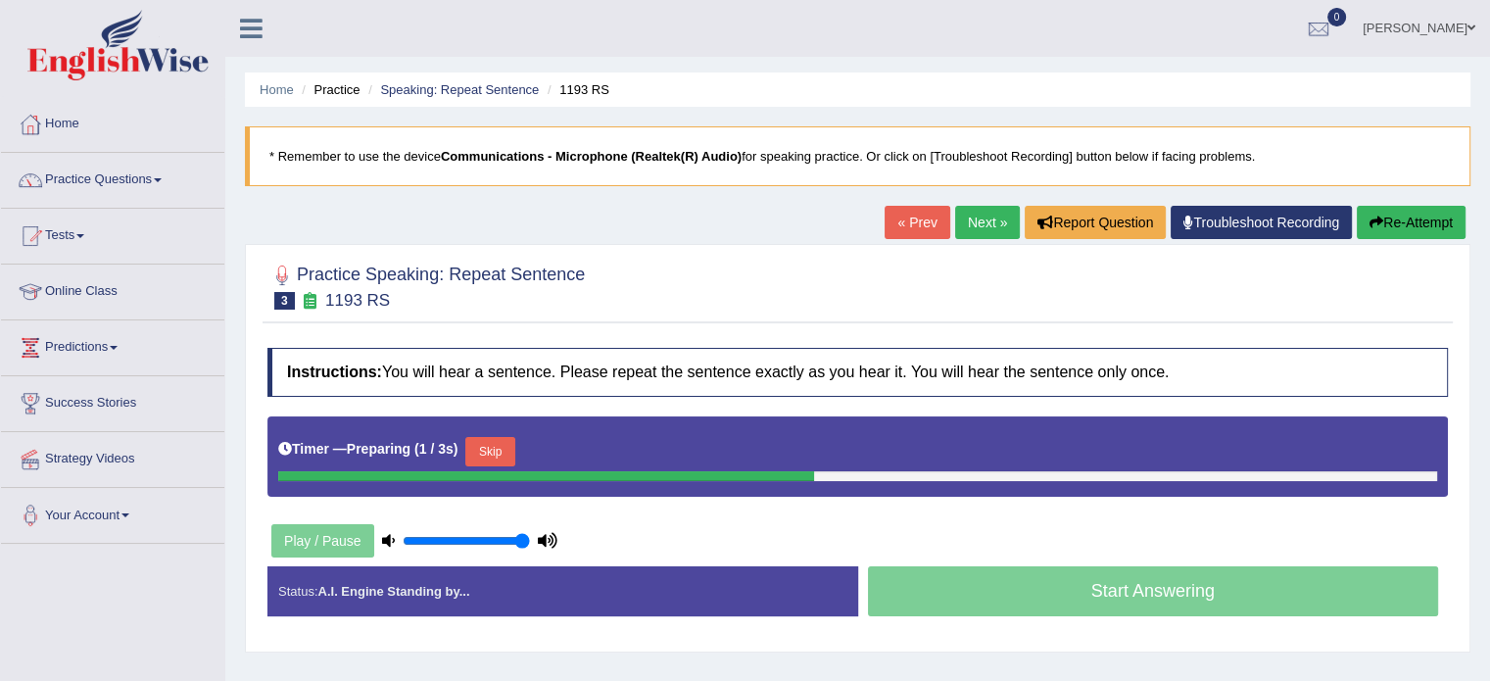
click at [511, 449] on button "Skip" at bounding box center [489, 451] width 49 height 29
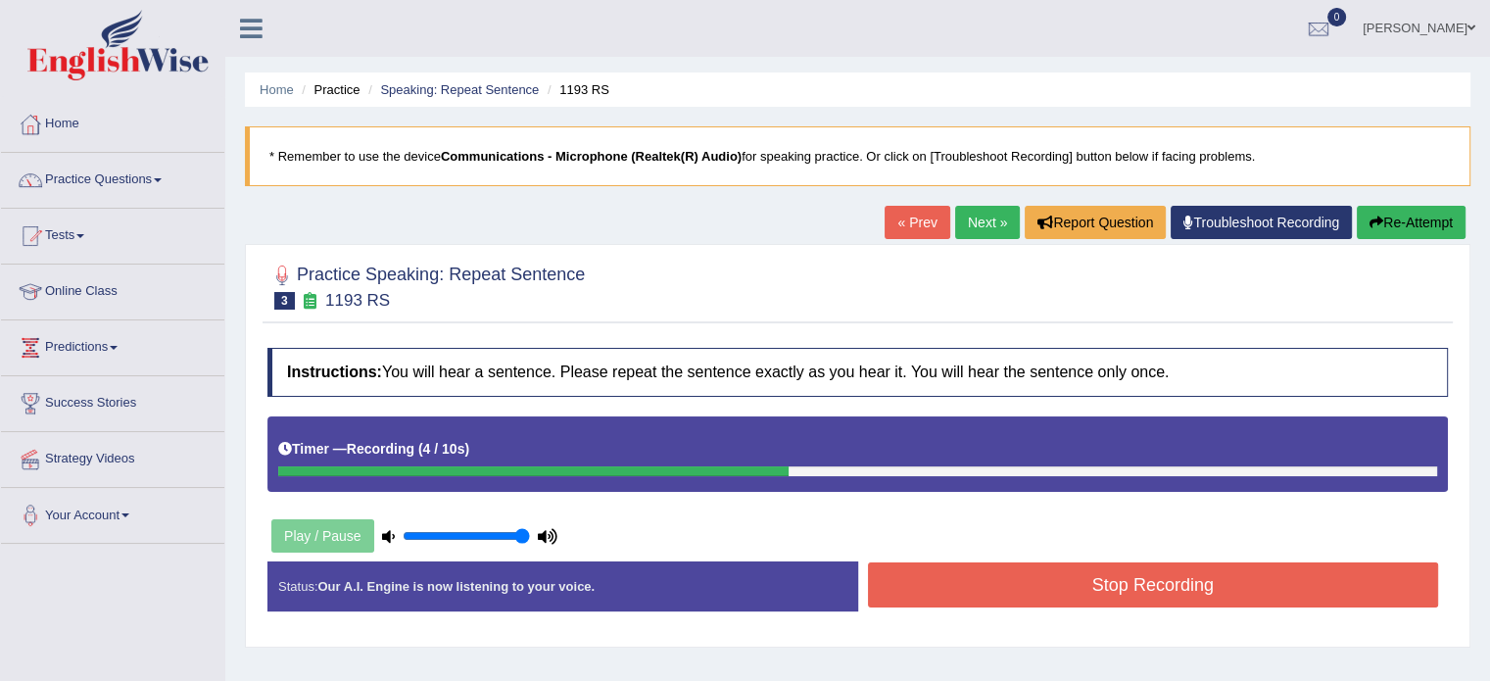
click at [1018, 575] on button "Stop Recording" at bounding box center [1153, 584] width 571 height 45
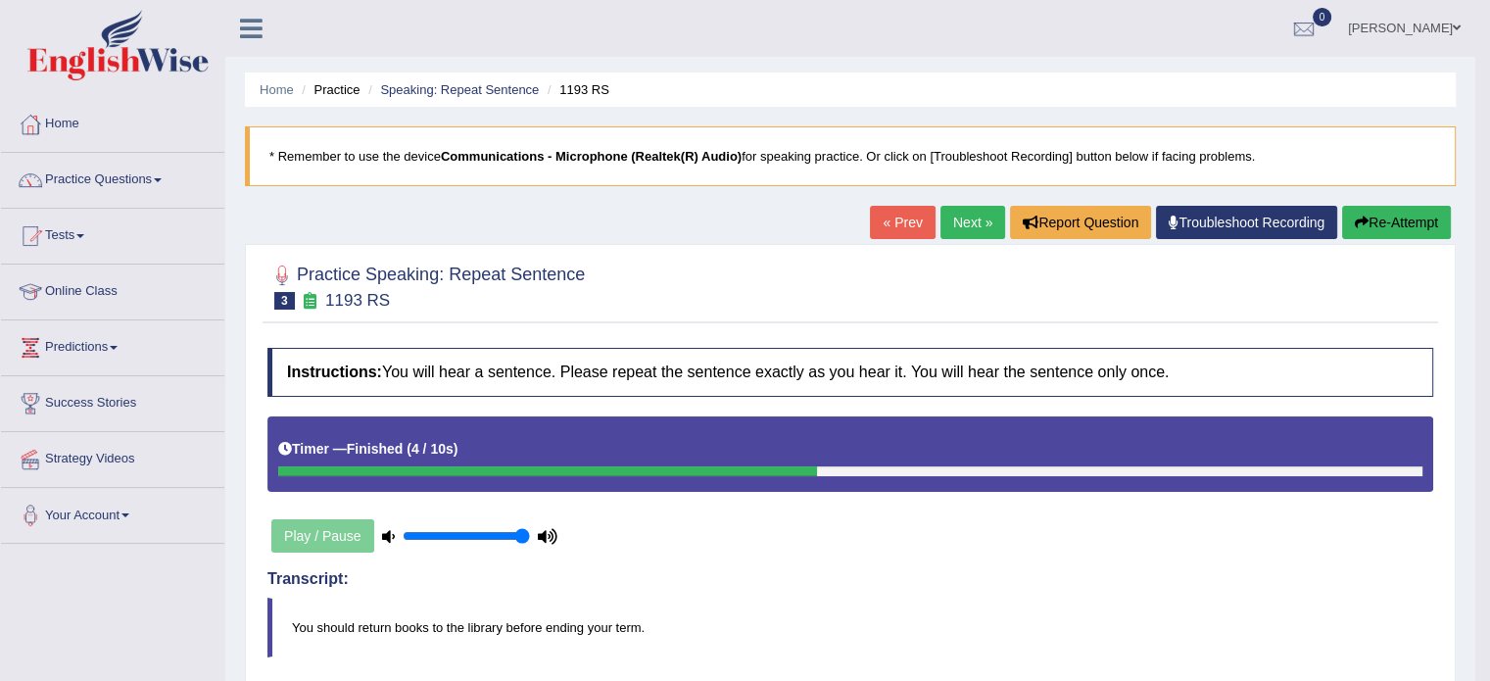
click at [978, 211] on link "Next »" at bounding box center [973, 222] width 65 height 33
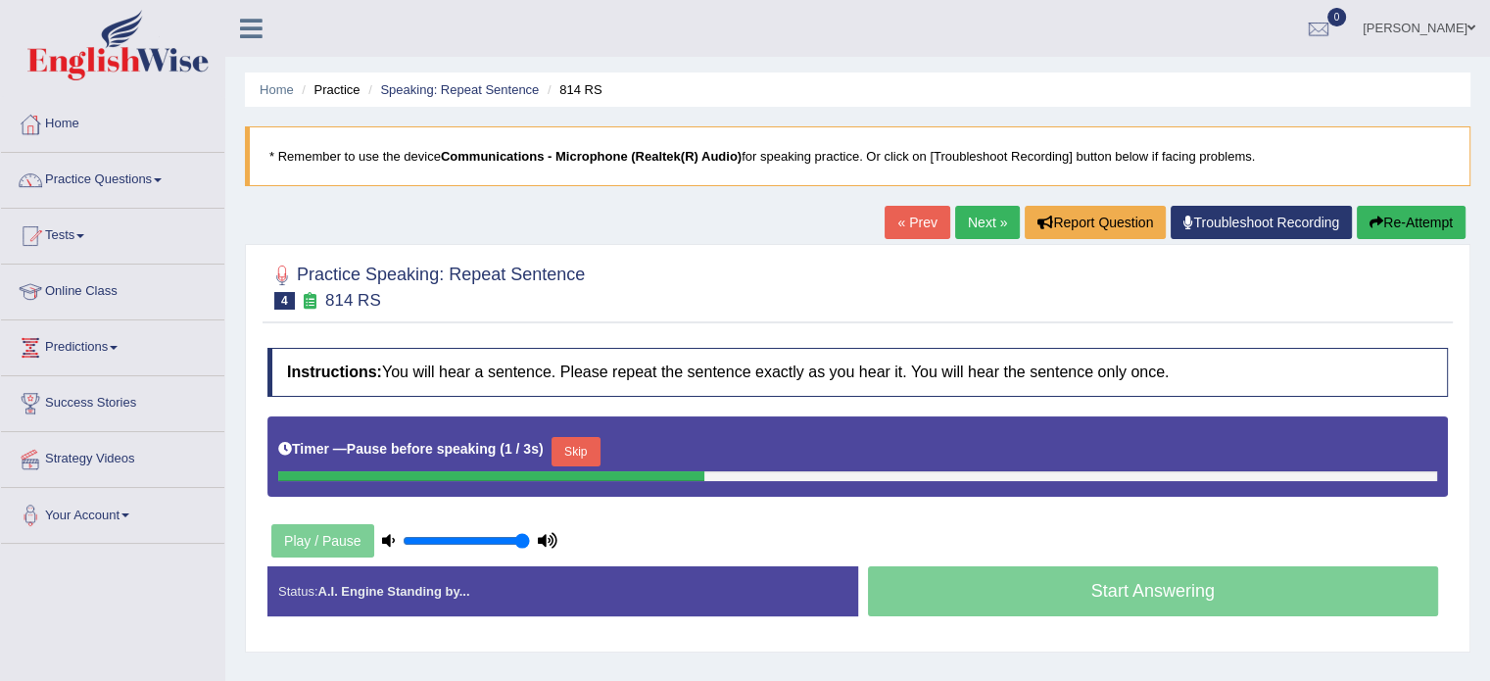
click at [1403, 222] on button "Re-Attempt" at bounding box center [1411, 222] width 109 height 33
click at [1388, 224] on button "Re-Attempt" at bounding box center [1411, 222] width 109 height 33
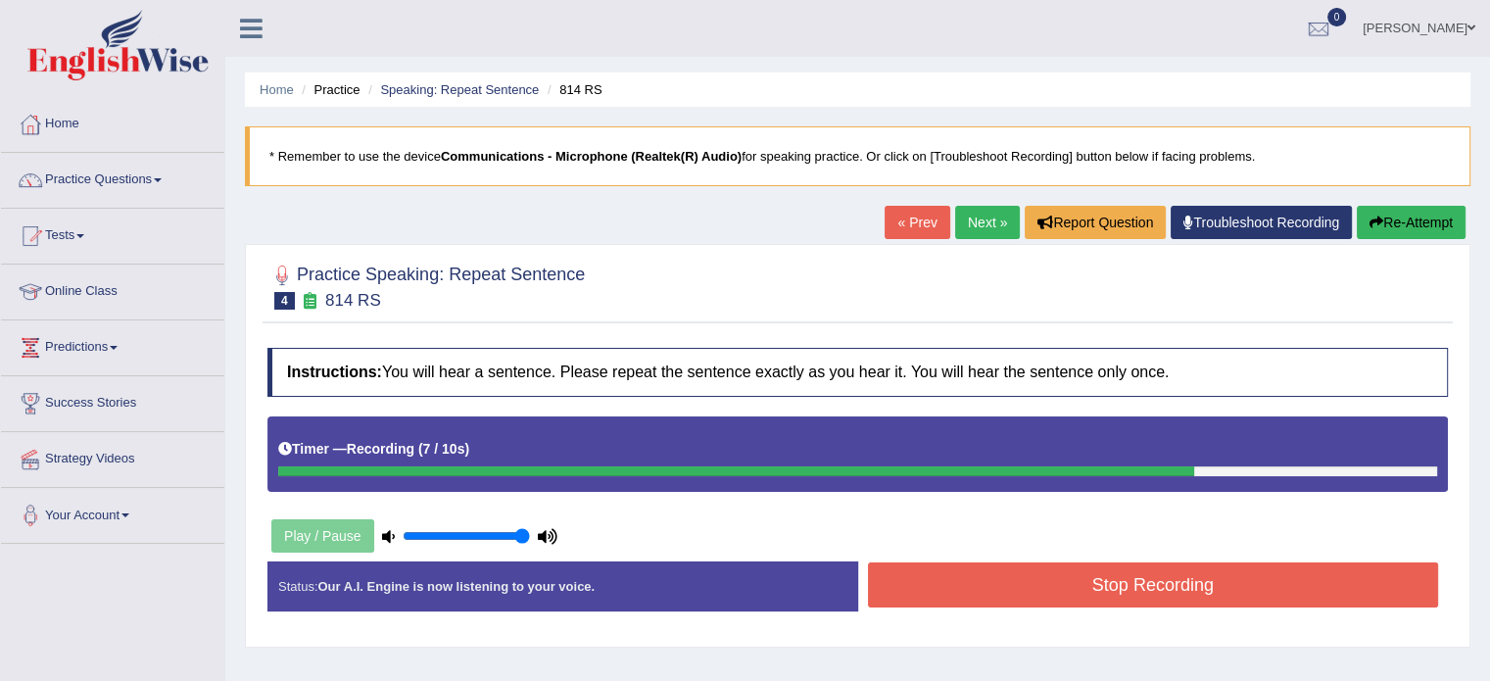
click at [1040, 577] on button "Stop Recording" at bounding box center [1153, 584] width 571 height 45
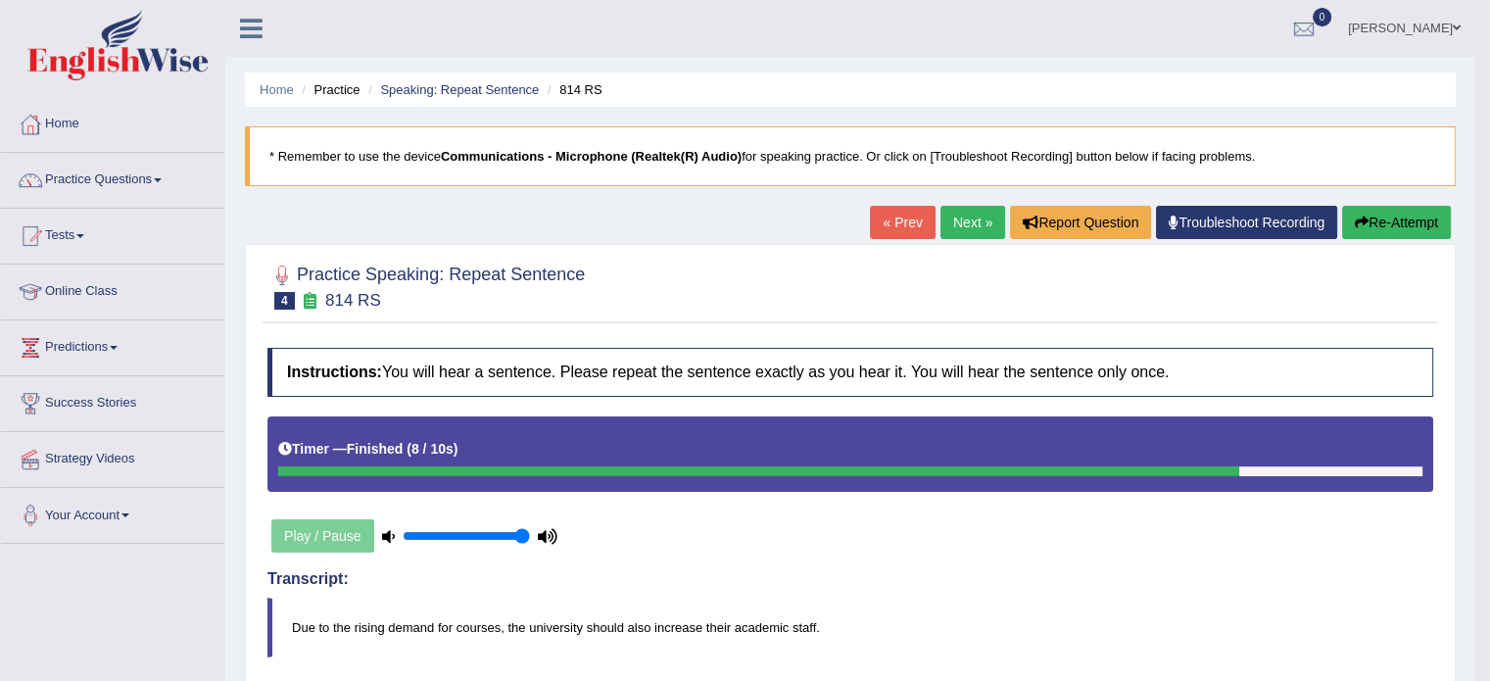
click at [959, 221] on link "Next »" at bounding box center [973, 222] width 65 height 33
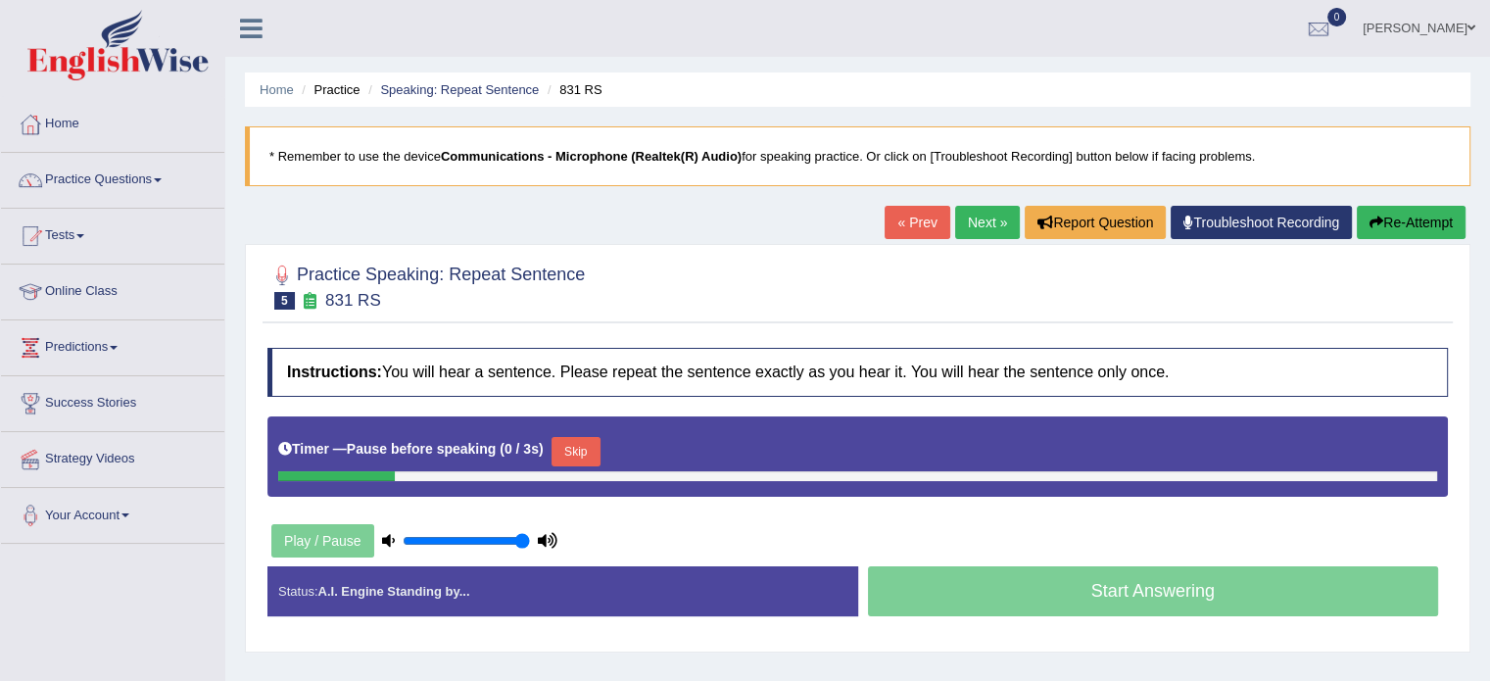
click at [1376, 229] on button "Re-Attempt" at bounding box center [1411, 222] width 109 height 33
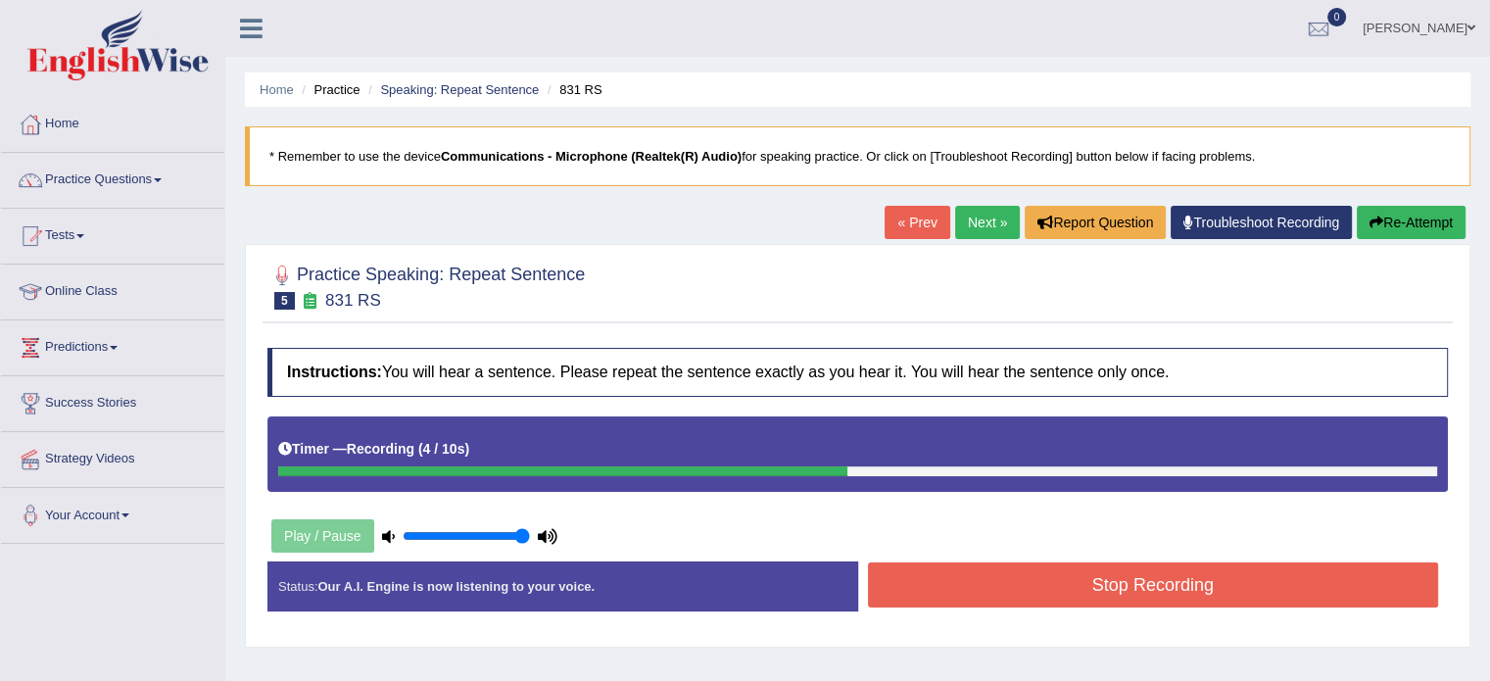
click at [1073, 572] on button "Stop Recording" at bounding box center [1153, 584] width 571 height 45
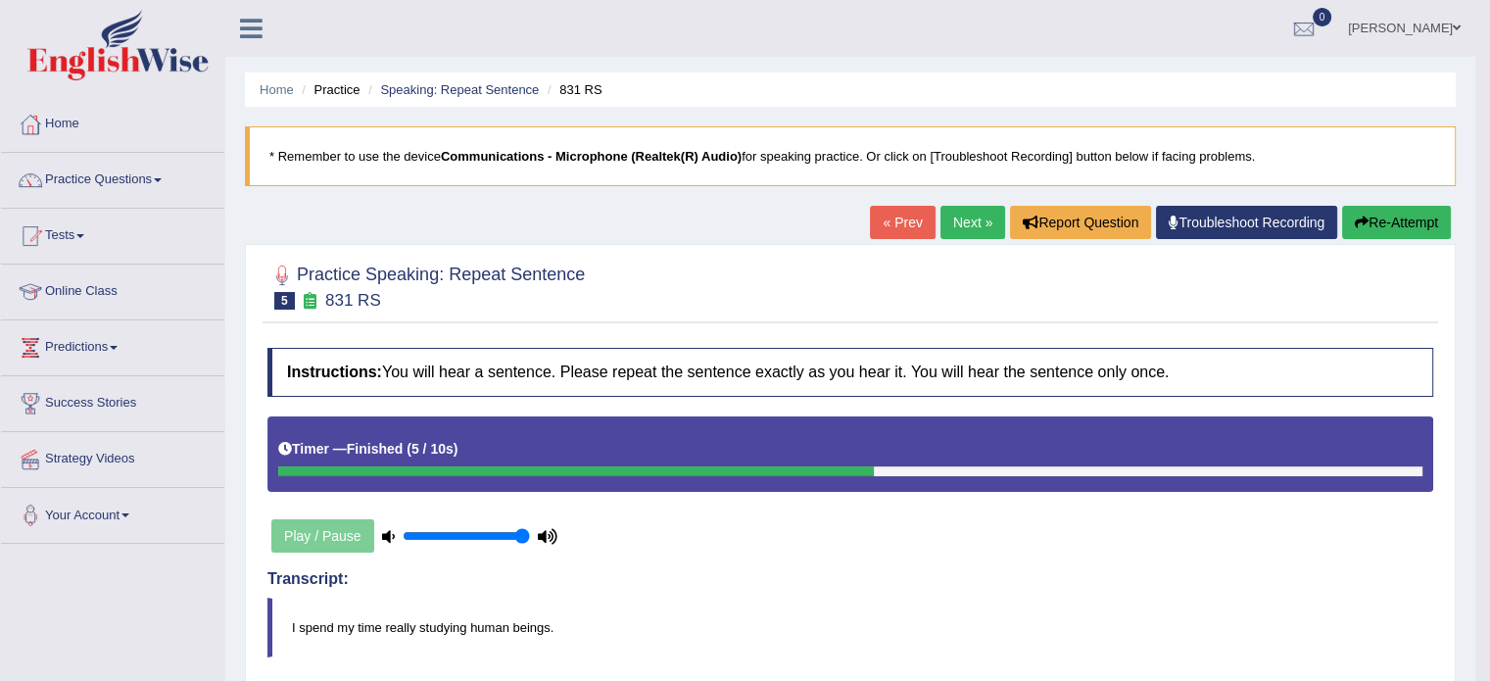
click at [1387, 229] on button "Re-Attempt" at bounding box center [1397, 222] width 109 height 33
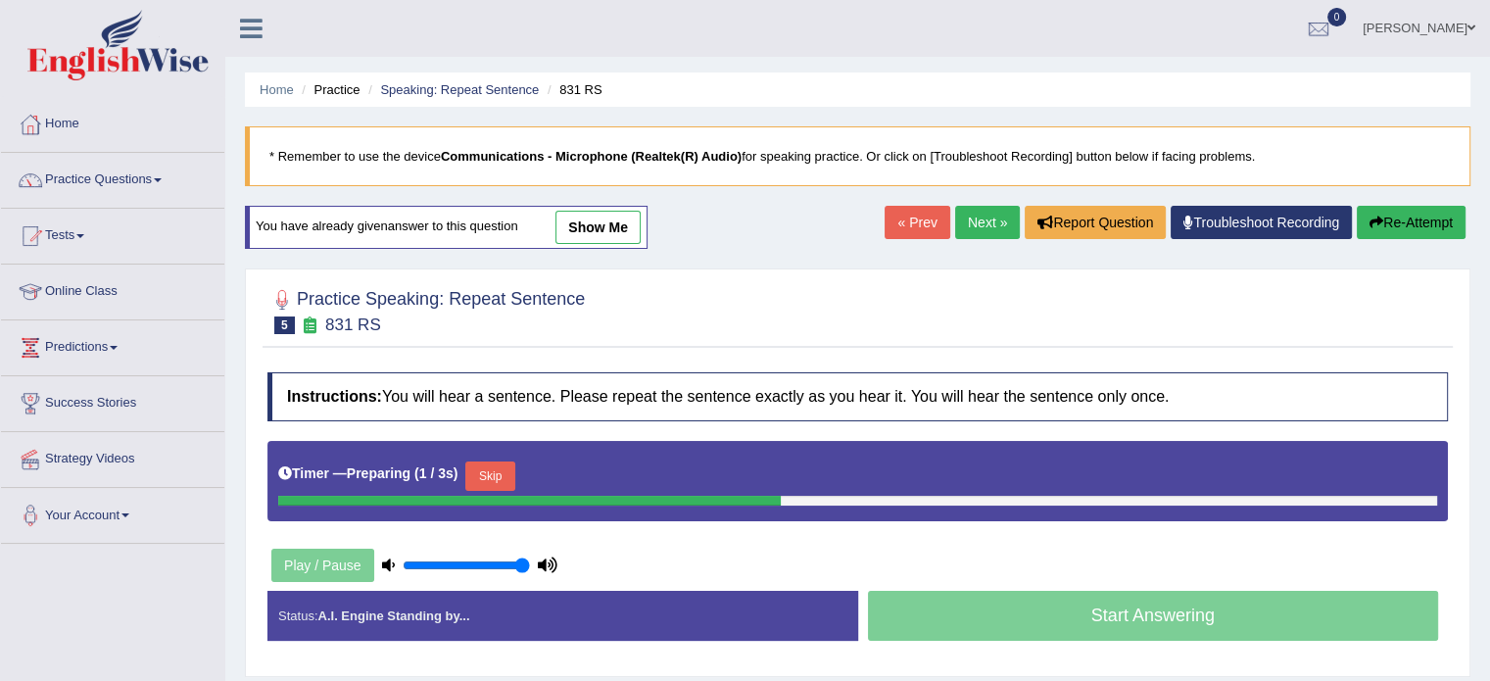
click at [490, 470] on button "Skip" at bounding box center [489, 476] width 49 height 29
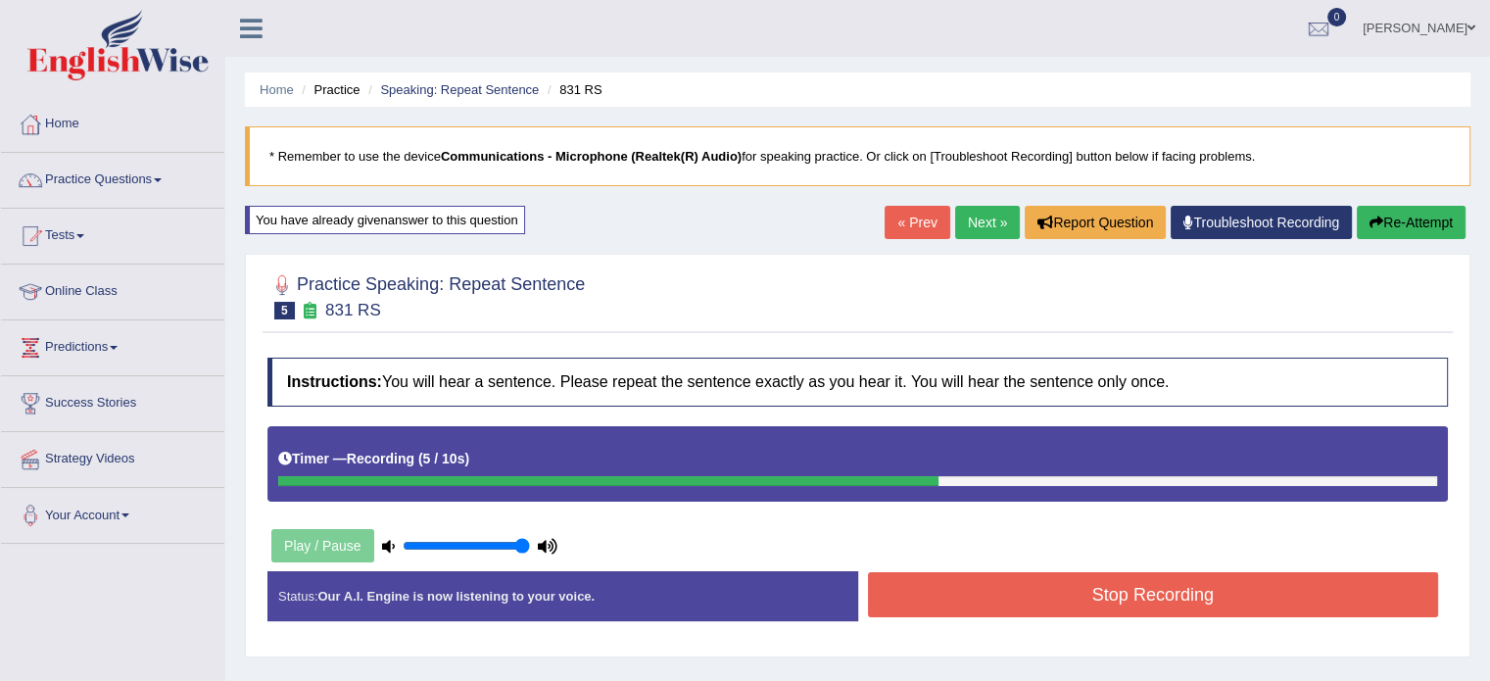
click at [1381, 226] on button "Re-Attempt" at bounding box center [1411, 222] width 109 height 33
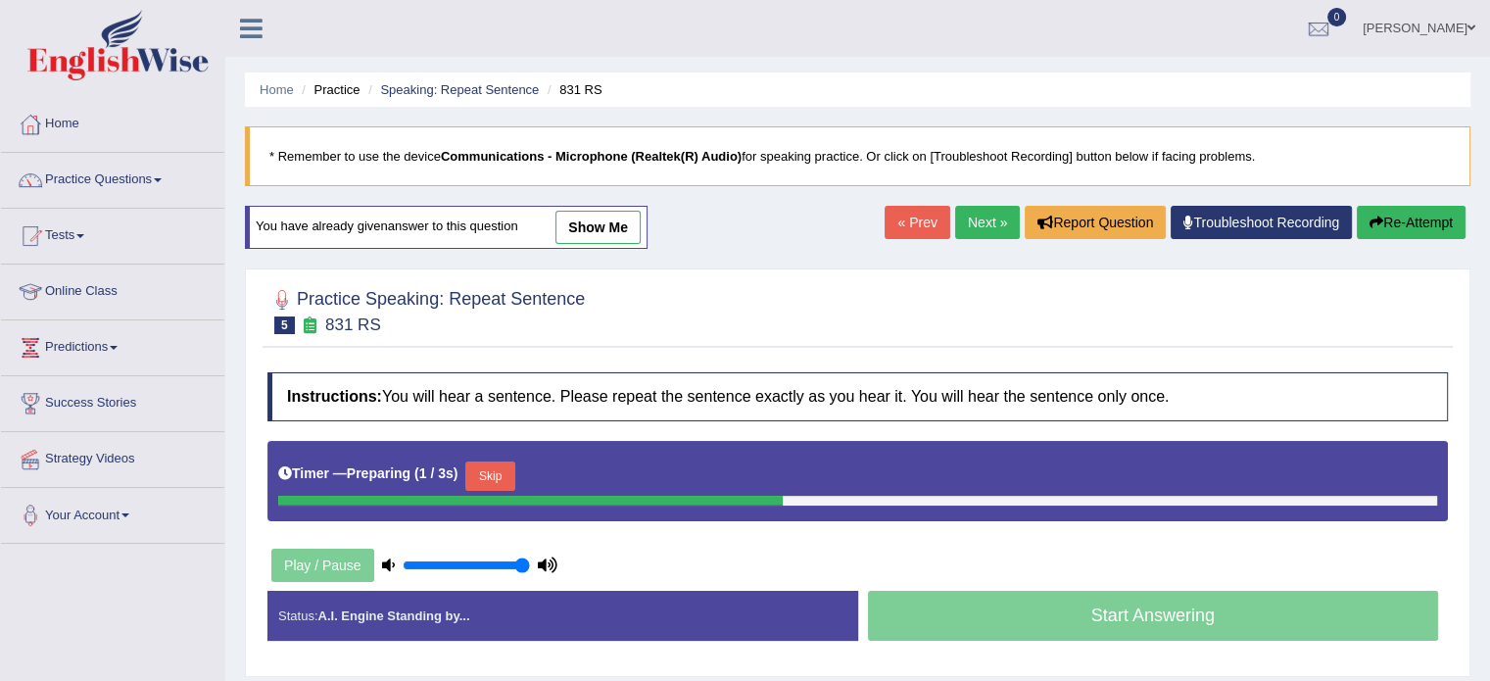
click at [498, 468] on button "Skip" at bounding box center [489, 476] width 49 height 29
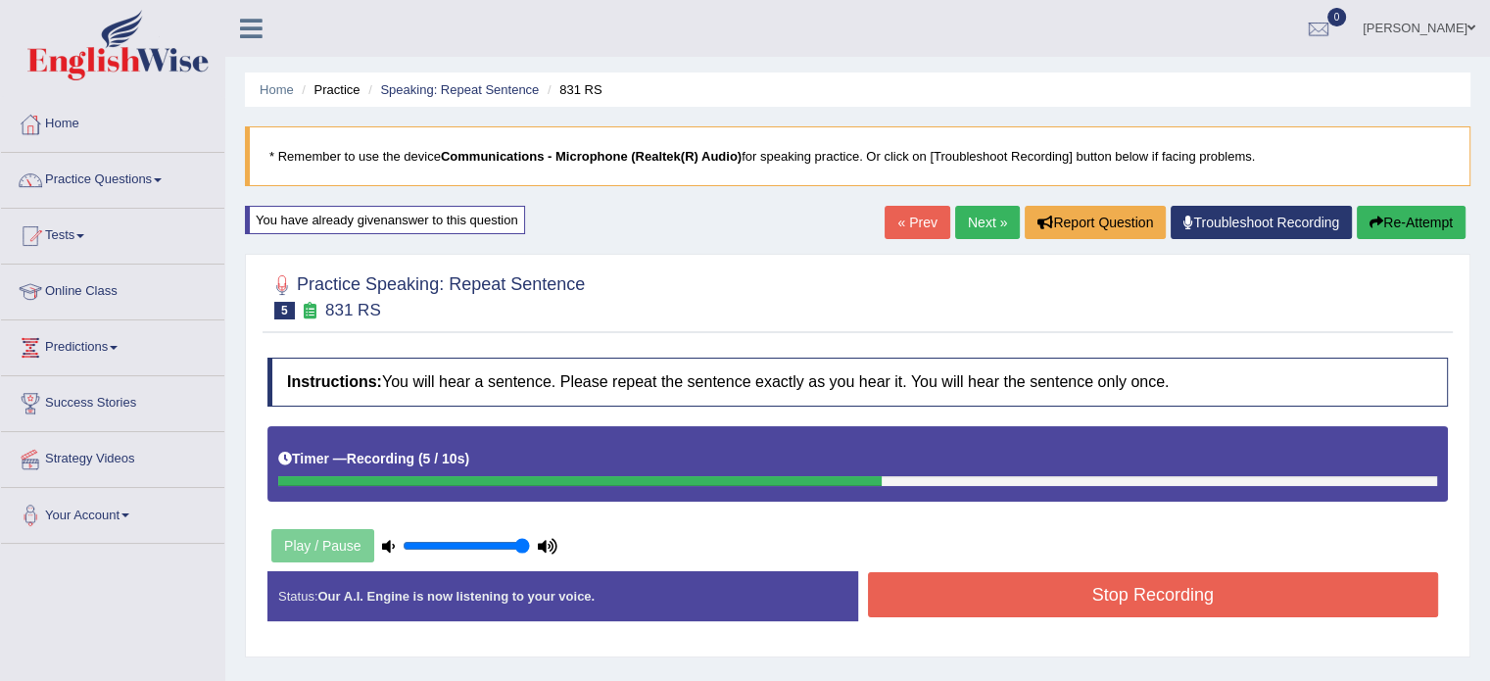
click at [913, 596] on button "Stop Recording" at bounding box center [1153, 594] width 571 height 45
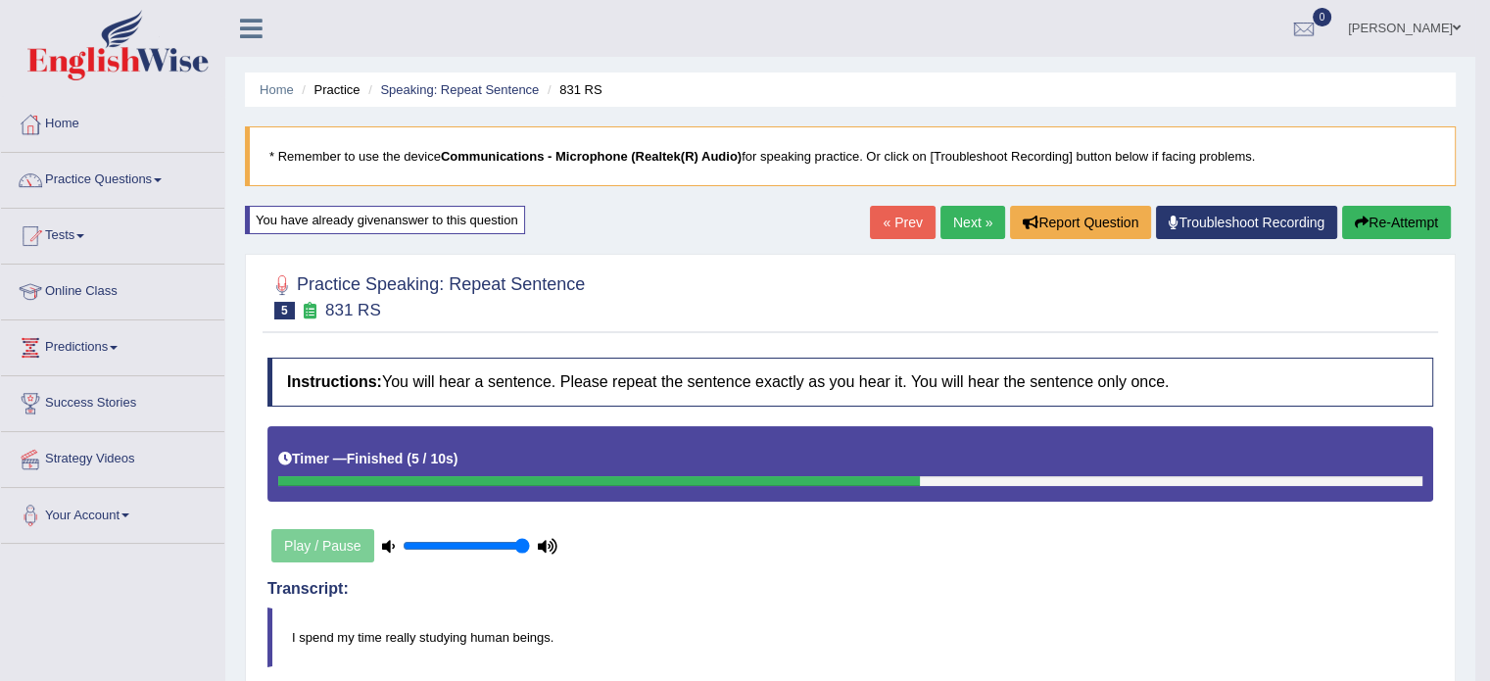
click at [956, 213] on link "Next »" at bounding box center [973, 222] width 65 height 33
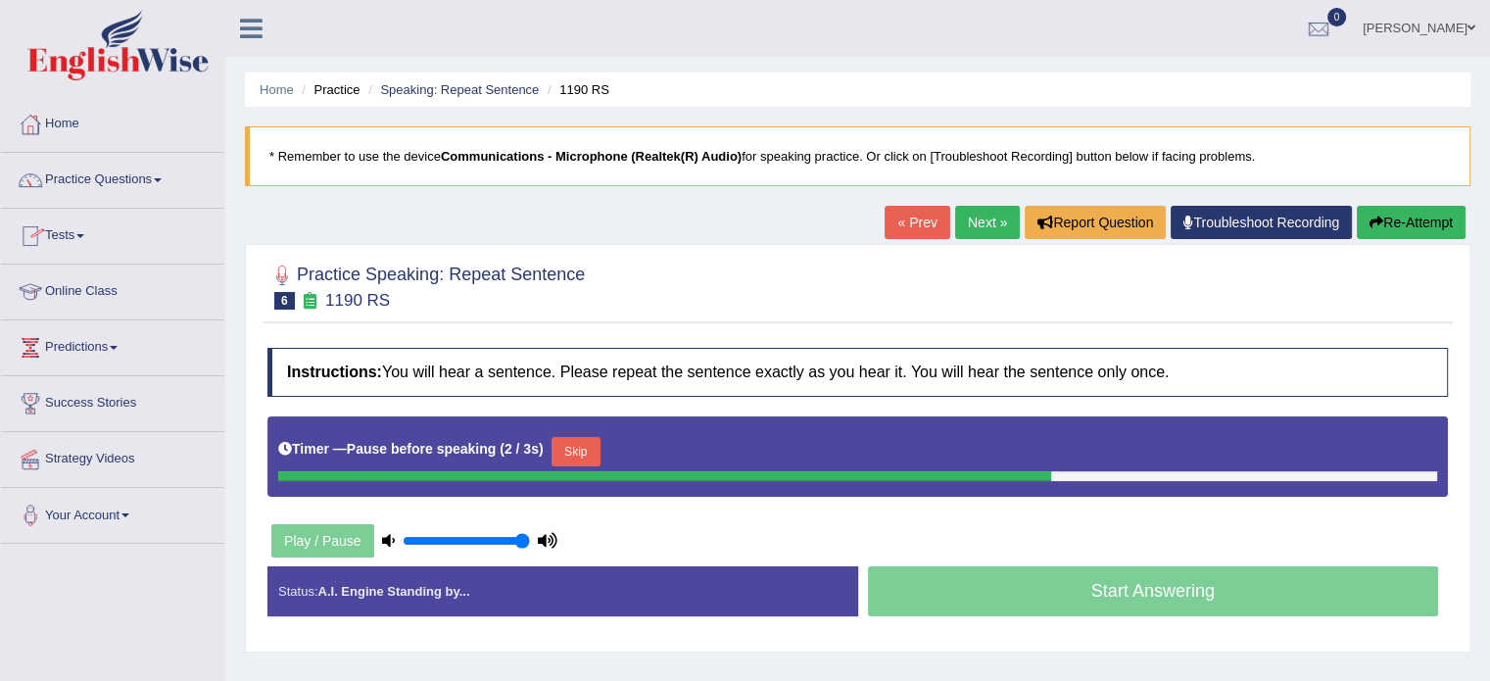
click at [1400, 227] on button "Re-Attempt" at bounding box center [1411, 222] width 109 height 33
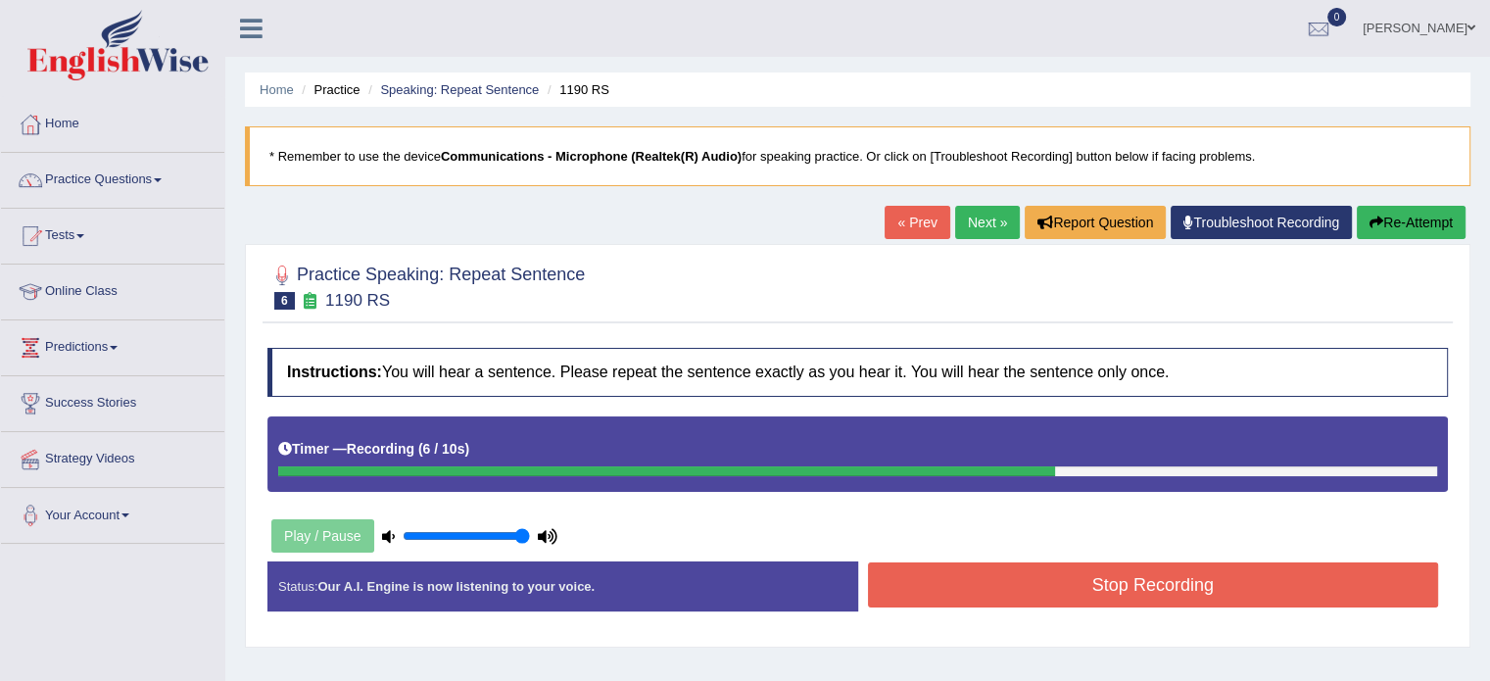
click at [1061, 595] on button "Stop Recording" at bounding box center [1153, 584] width 571 height 45
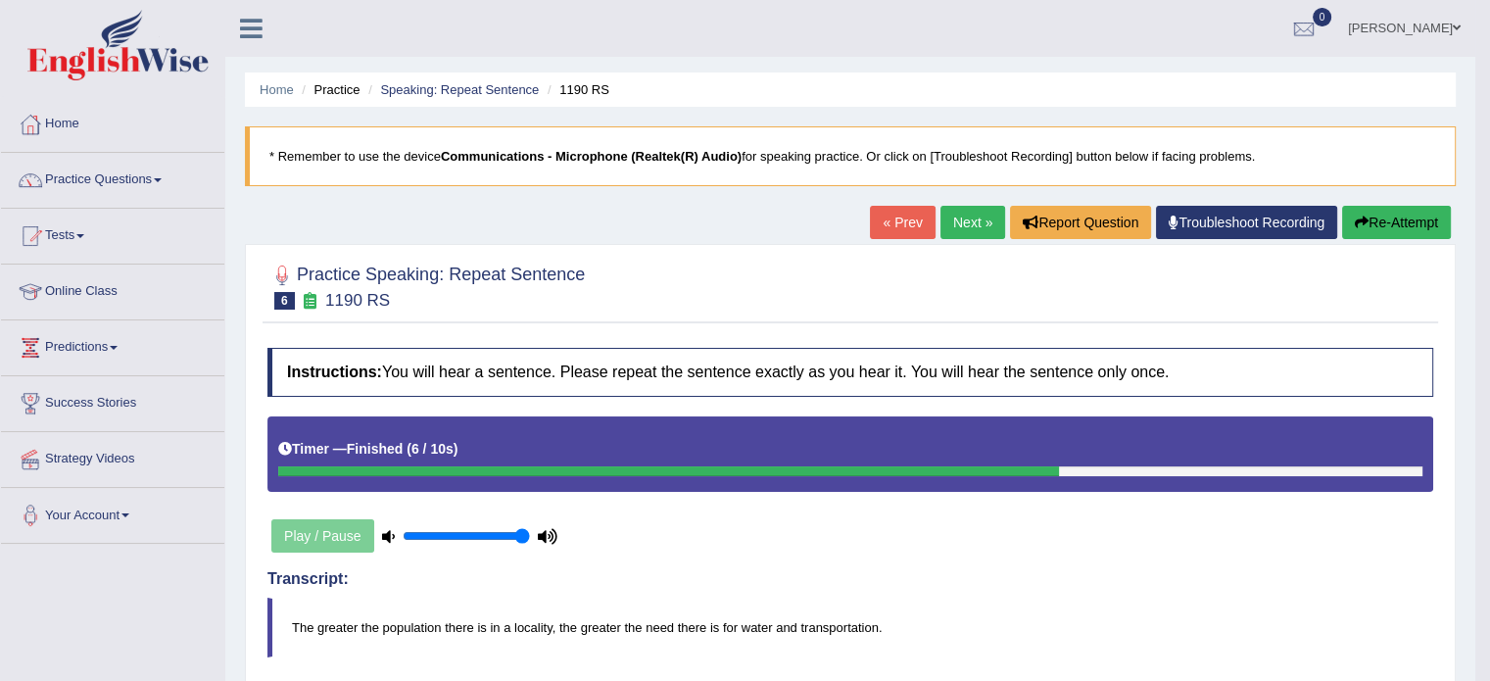
click at [1359, 228] on button "Re-Attempt" at bounding box center [1397, 222] width 109 height 33
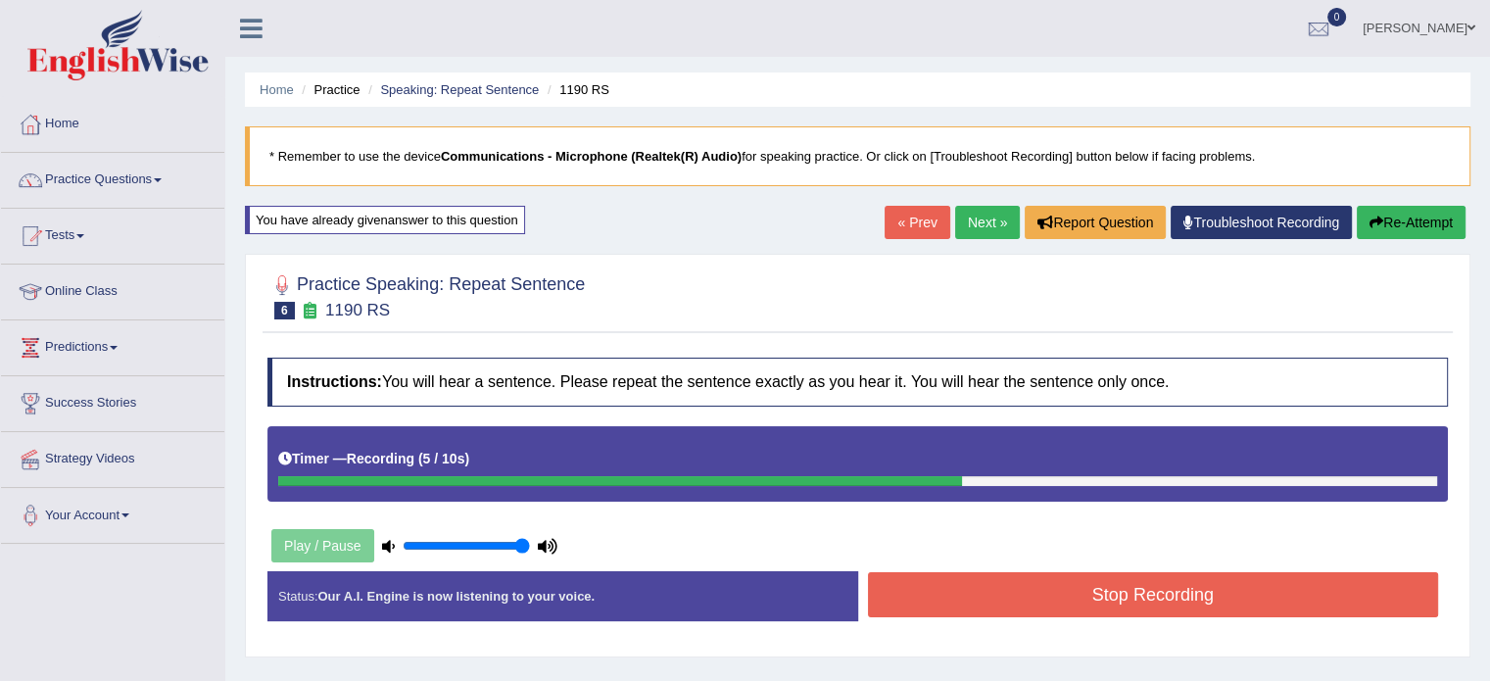
click at [978, 591] on button "Stop Recording" at bounding box center [1153, 594] width 571 height 45
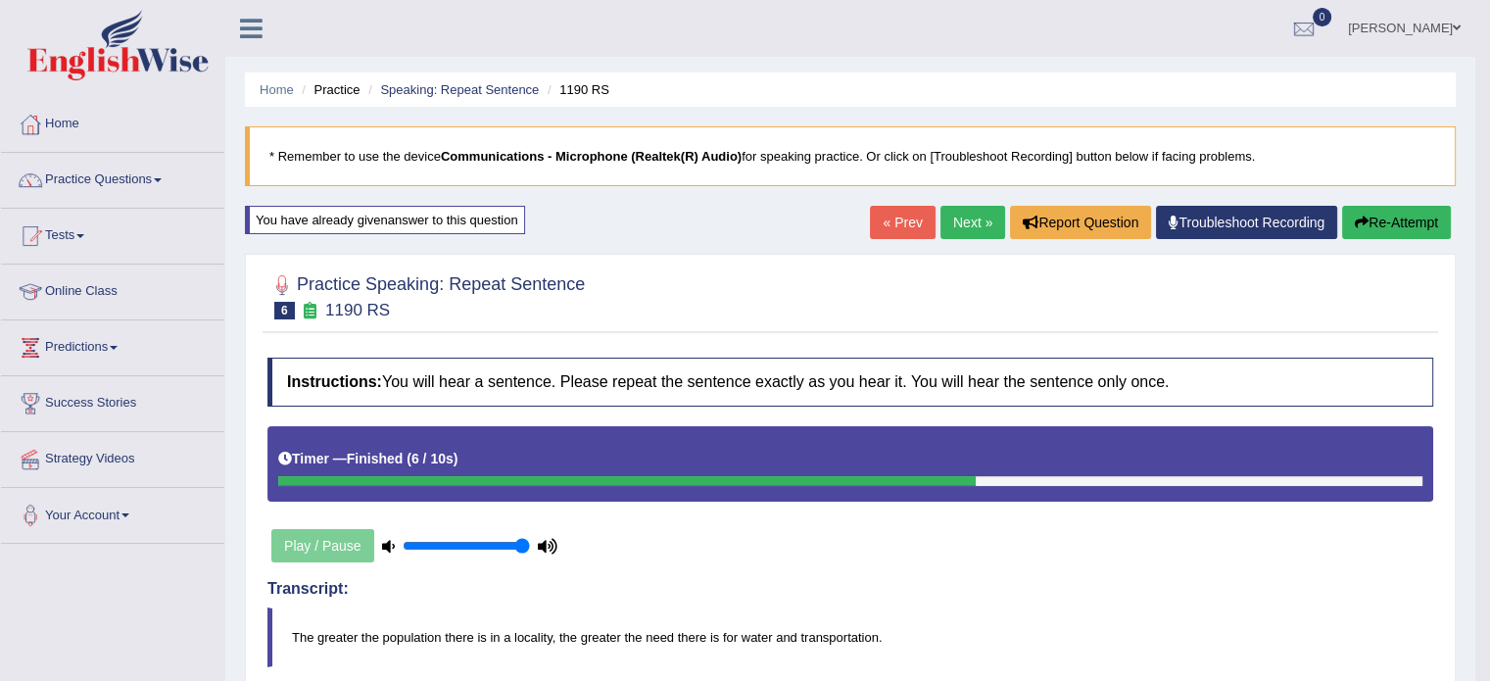
click at [962, 228] on link "Next »" at bounding box center [973, 222] width 65 height 33
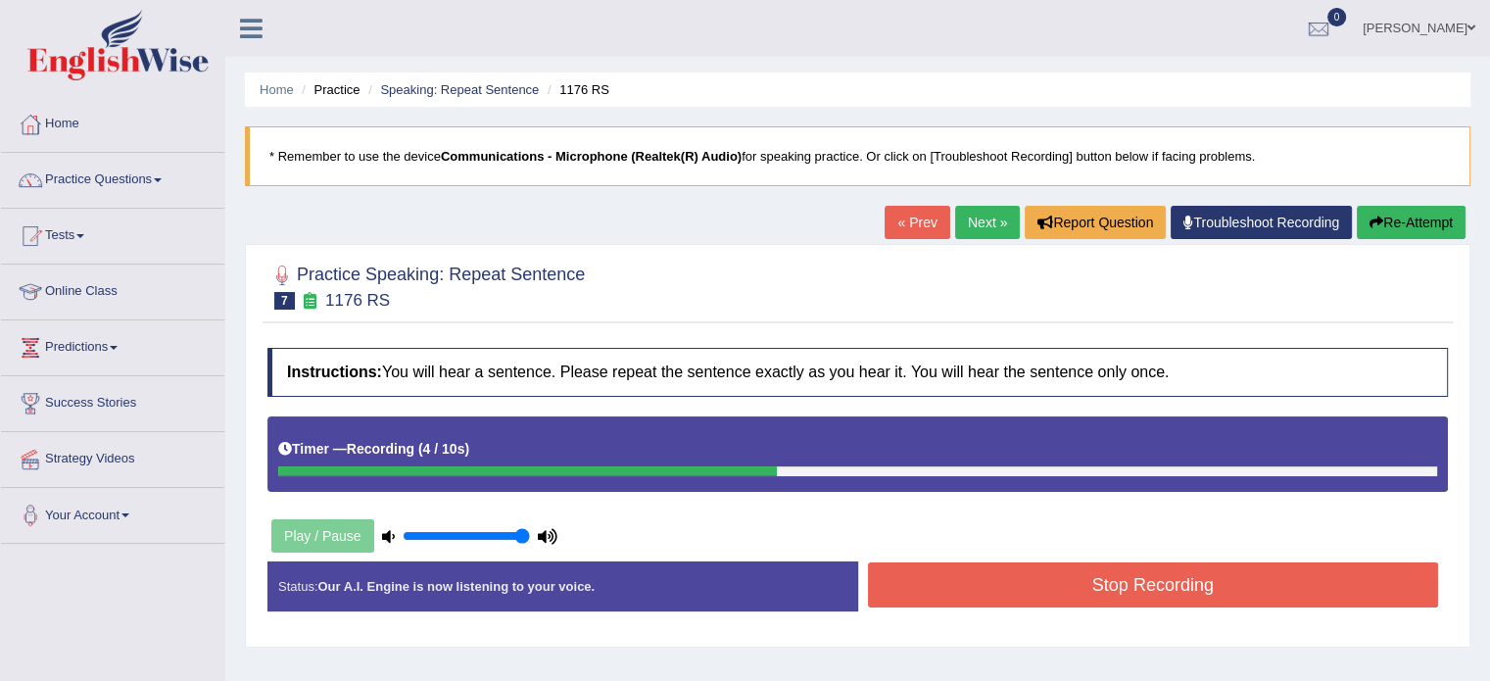
click at [968, 573] on button "Stop Recording" at bounding box center [1153, 584] width 571 height 45
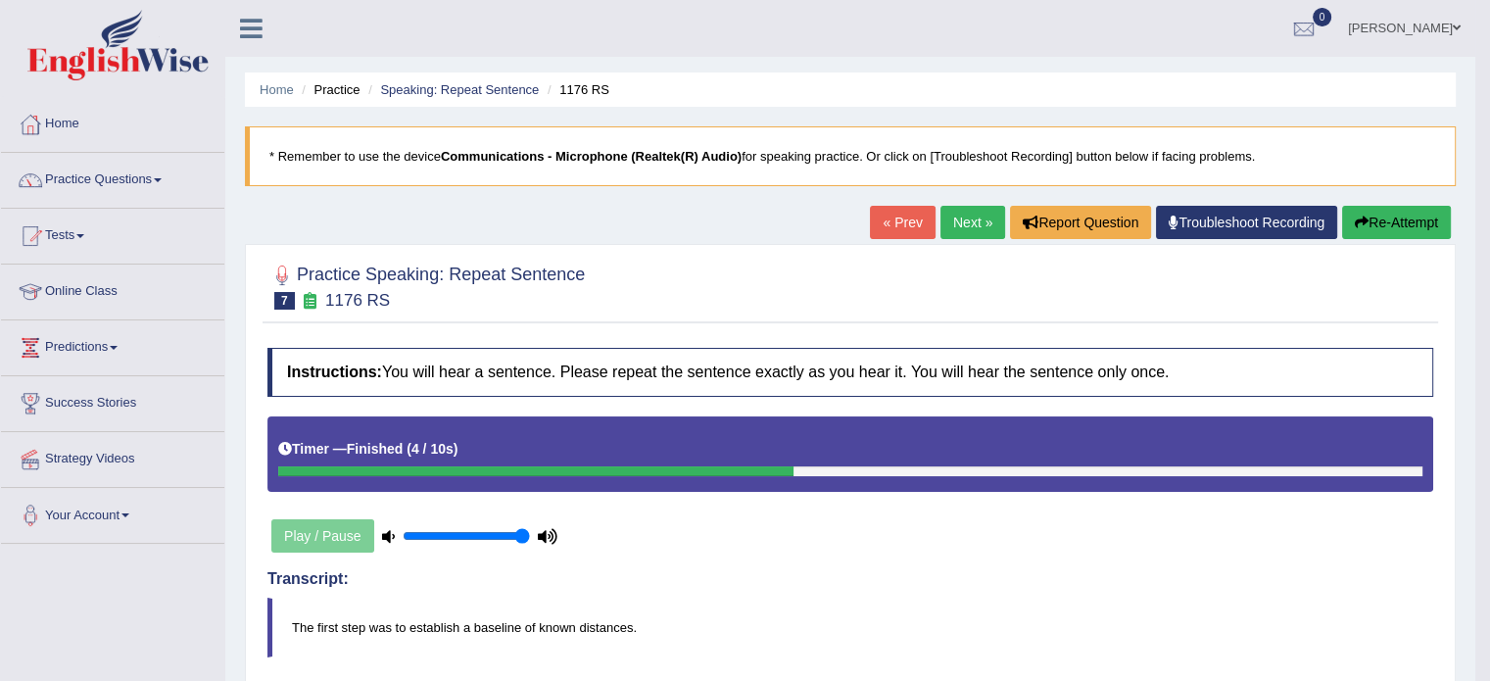
click at [1420, 226] on button "Re-Attempt" at bounding box center [1397, 222] width 109 height 33
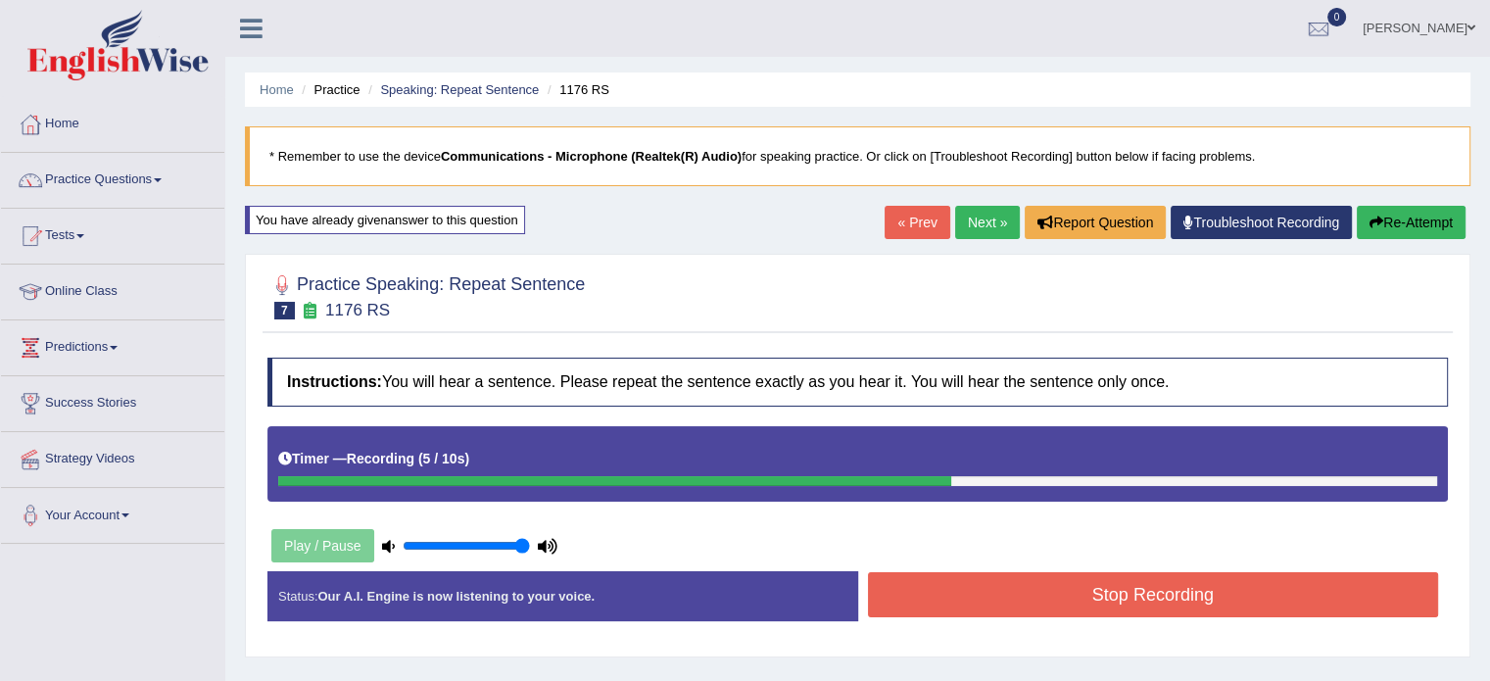
click at [1144, 600] on button "Stop Recording" at bounding box center [1153, 594] width 571 height 45
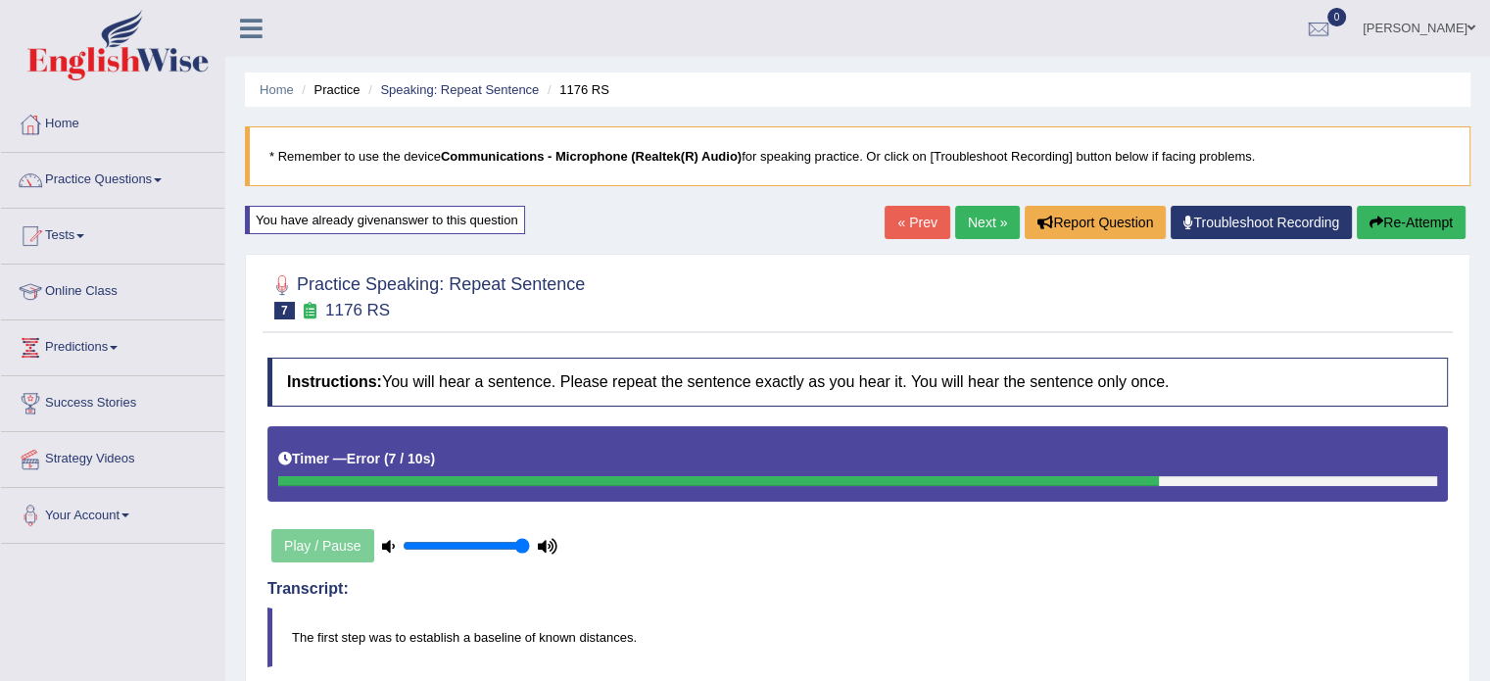
click at [982, 230] on link "Next »" at bounding box center [987, 222] width 65 height 33
click at [981, 230] on link "Next »" at bounding box center [987, 222] width 65 height 33
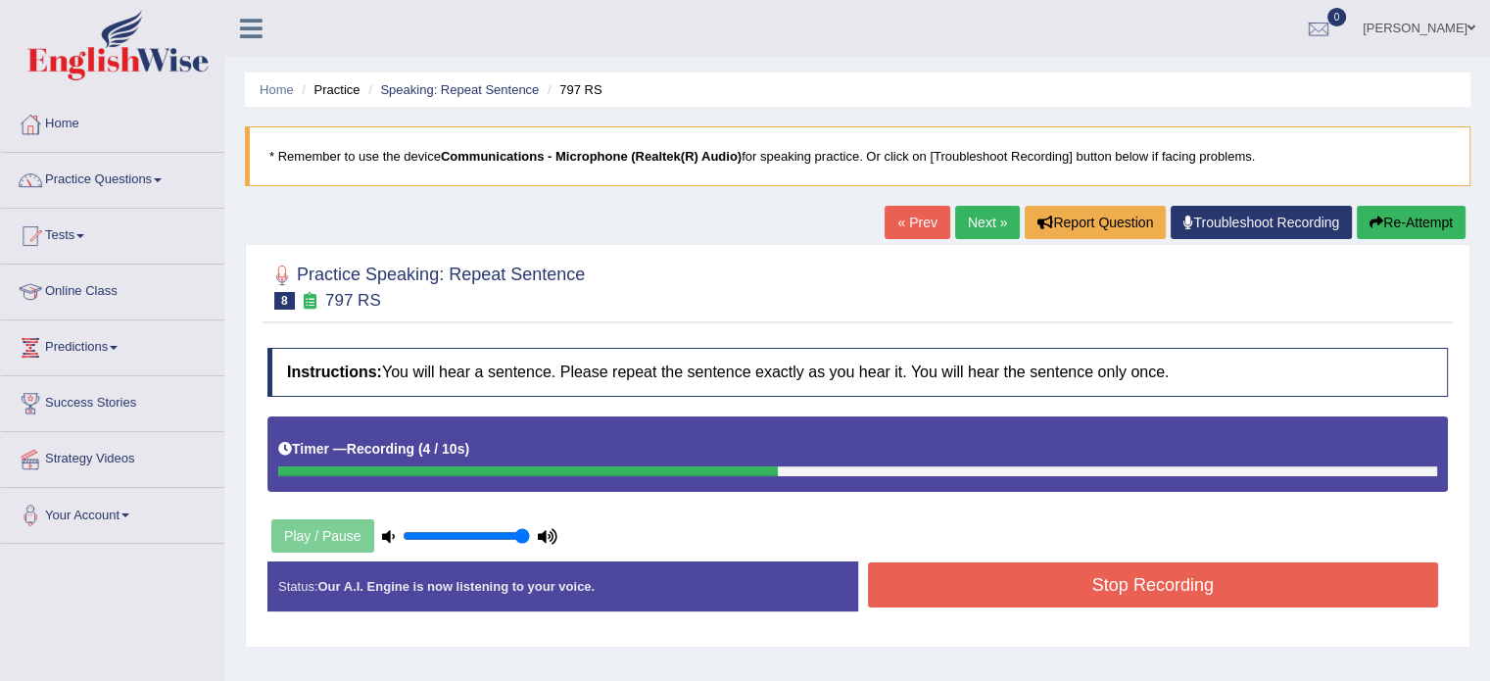
click at [1139, 577] on button "Stop Recording" at bounding box center [1153, 584] width 571 height 45
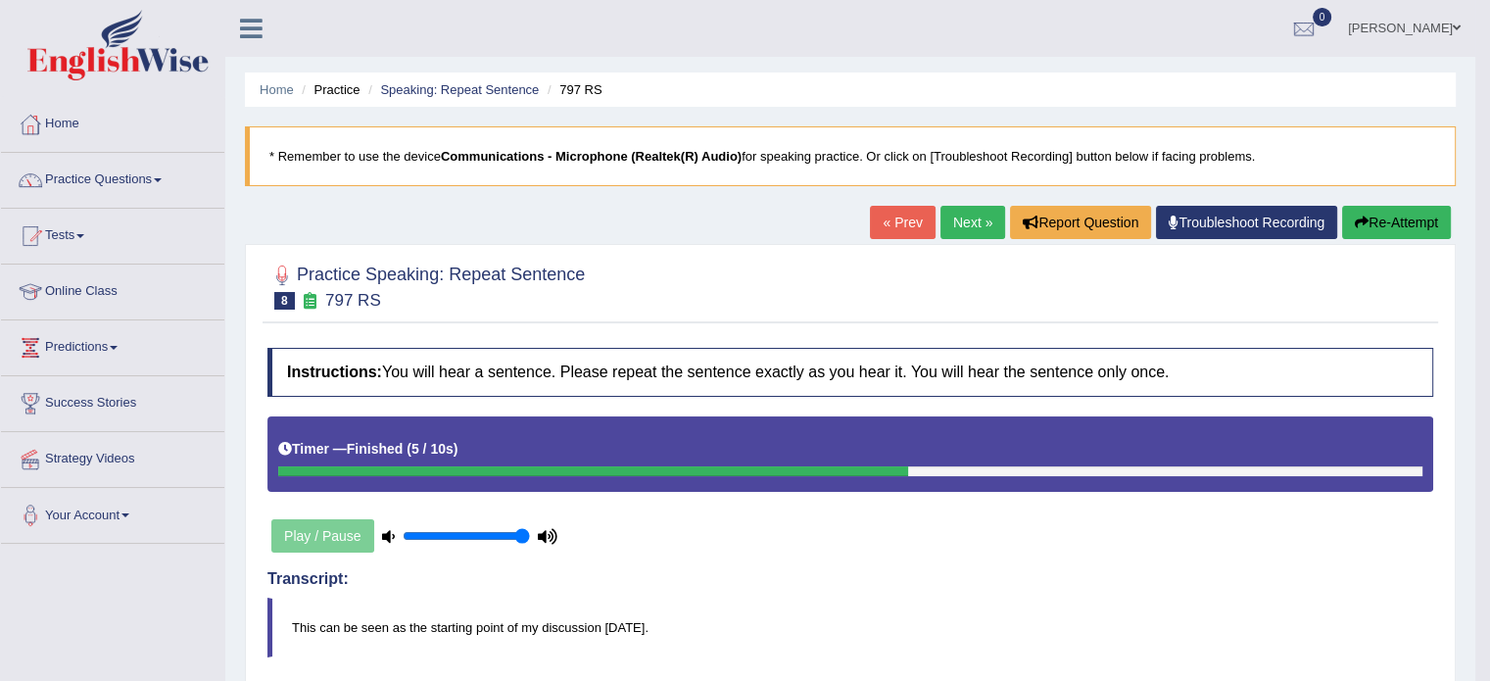
click at [978, 219] on link "Next »" at bounding box center [973, 222] width 65 height 33
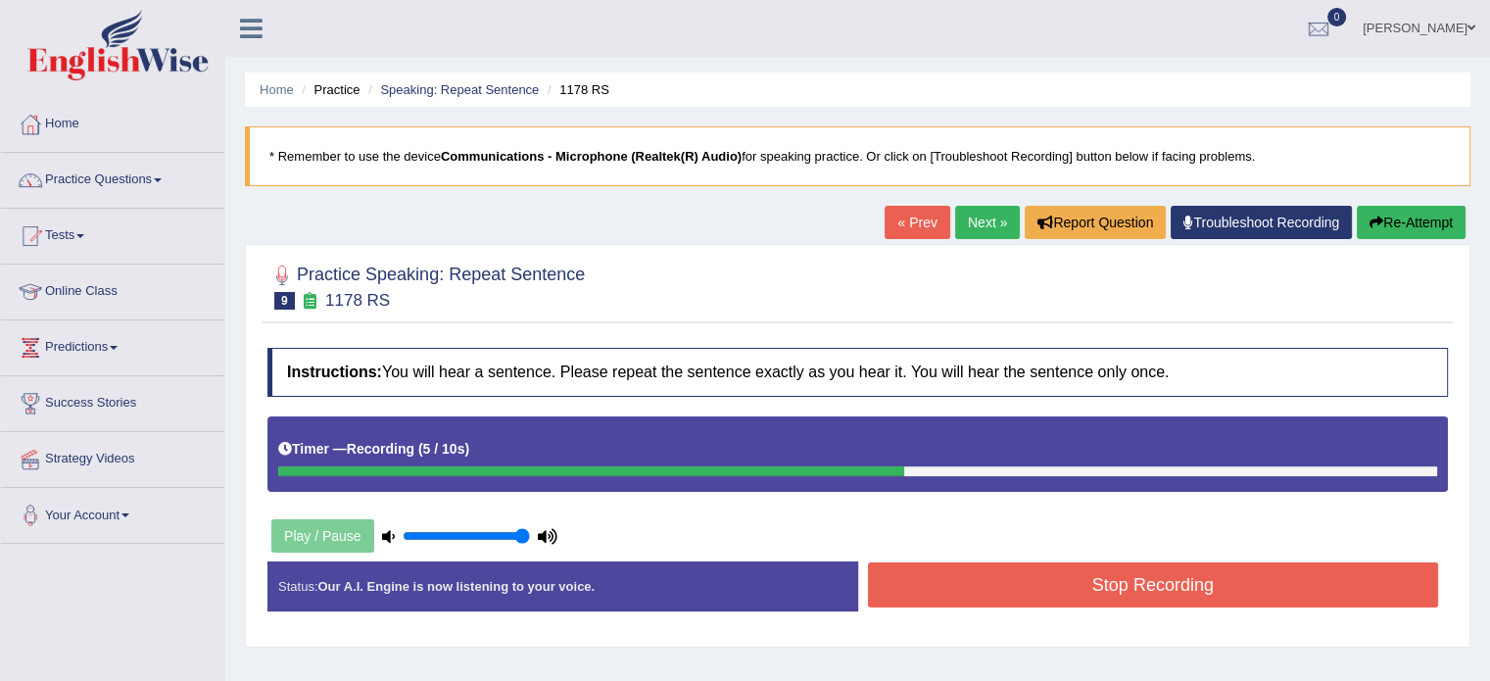
click at [1397, 226] on button "Re-Attempt" at bounding box center [1411, 222] width 109 height 33
click at [1199, 577] on button "Stop Recording" at bounding box center [1153, 584] width 571 height 45
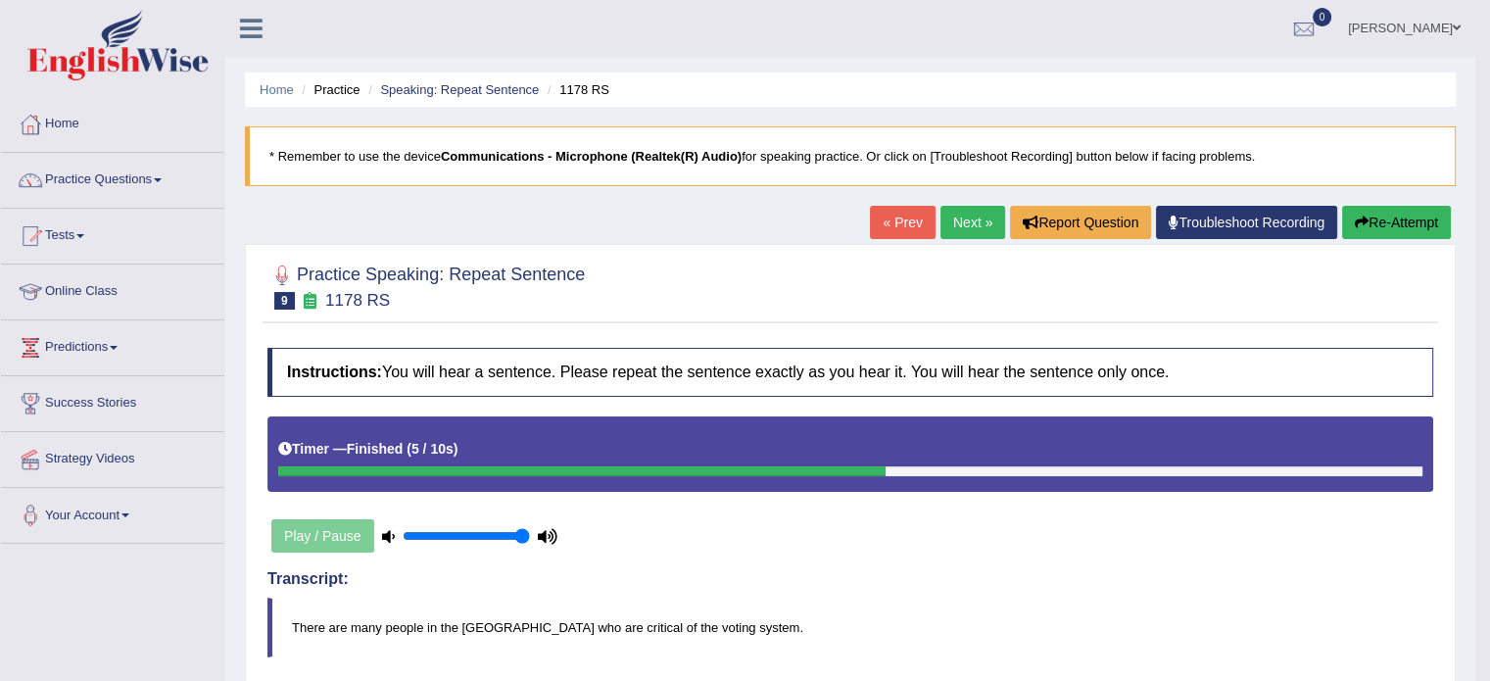
click at [1402, 215] on button "Re-Attempt" at bounding box center [1397, 222] width 109 height 33
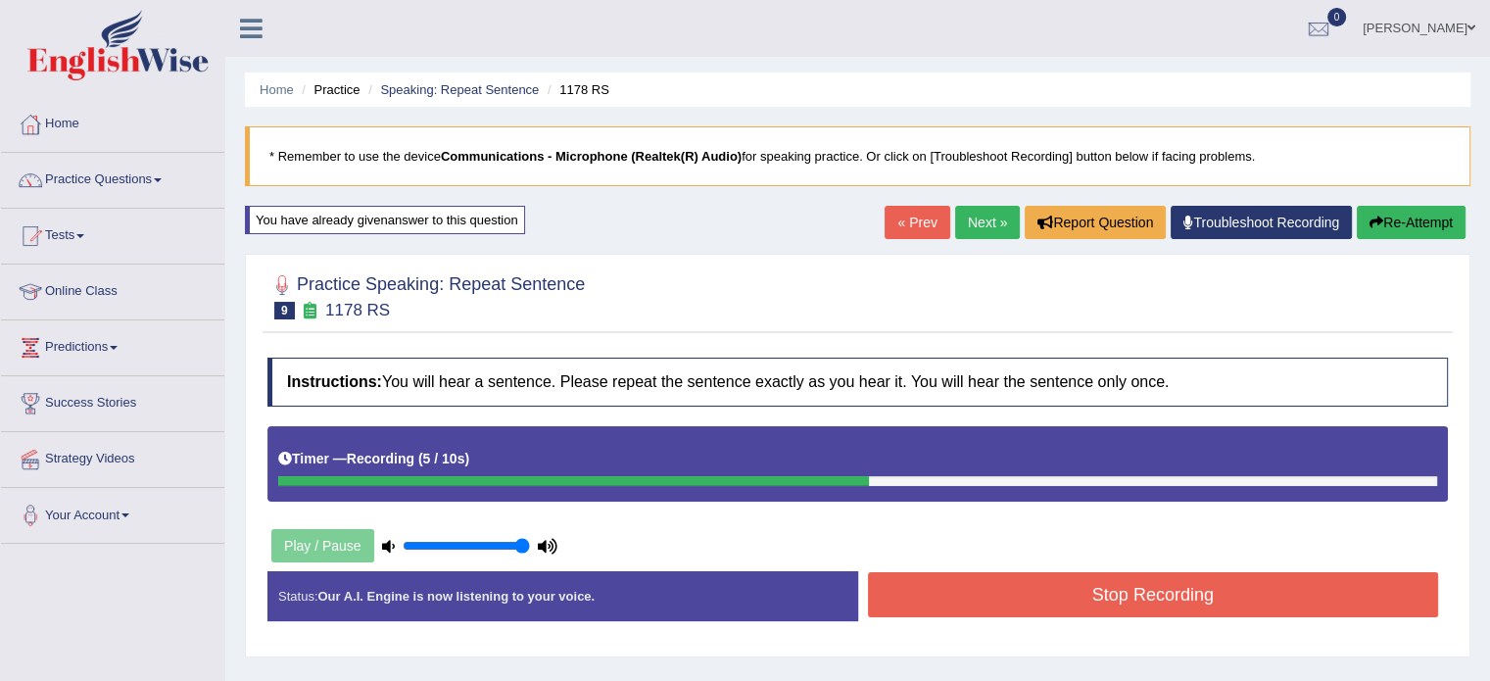
click at [960, 603] on button "Stop Recording" at bounding box center [1153, 594] width 571 height 45
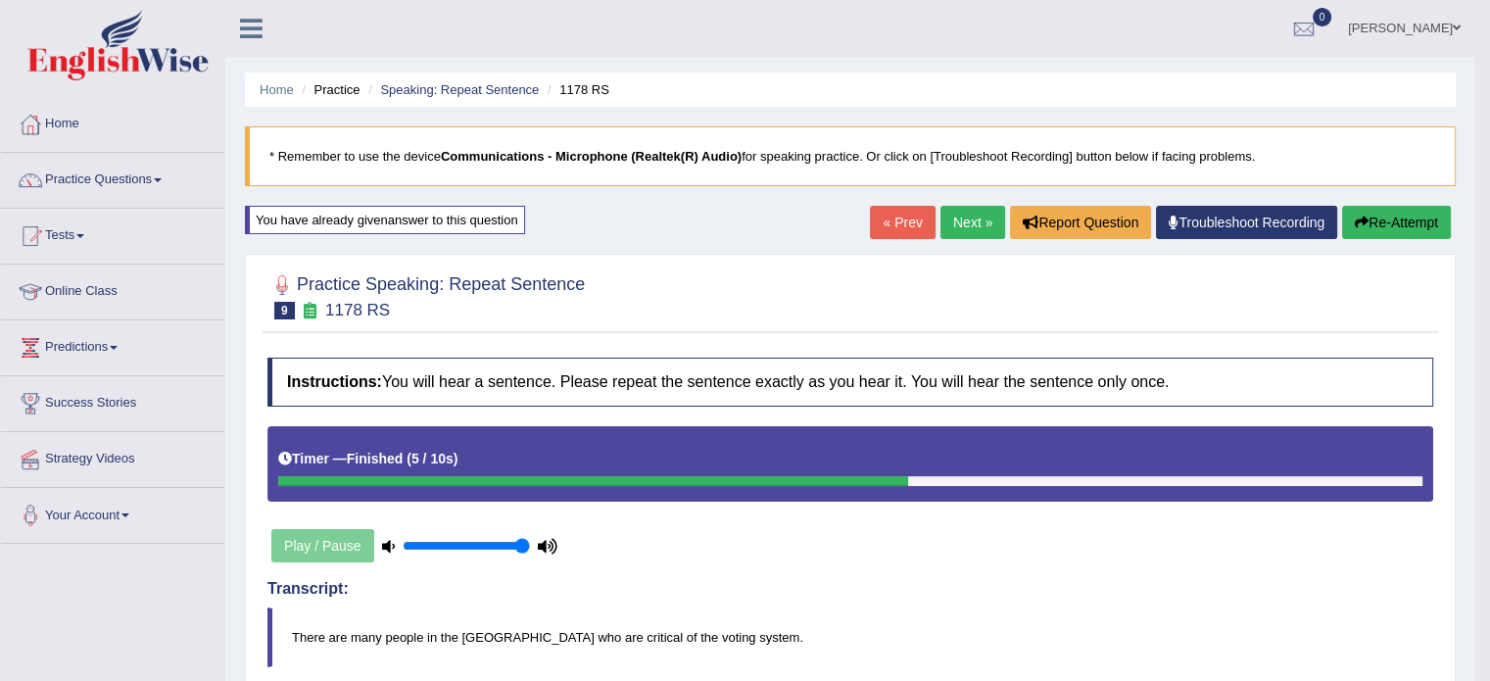
click at [1367, 220] on button "Re-Attempt" at bounding box center [1397, 222] width 109 height 33
click at [960, 234] on link "Next »" at bounding box center [973, 222] width 65 height 33
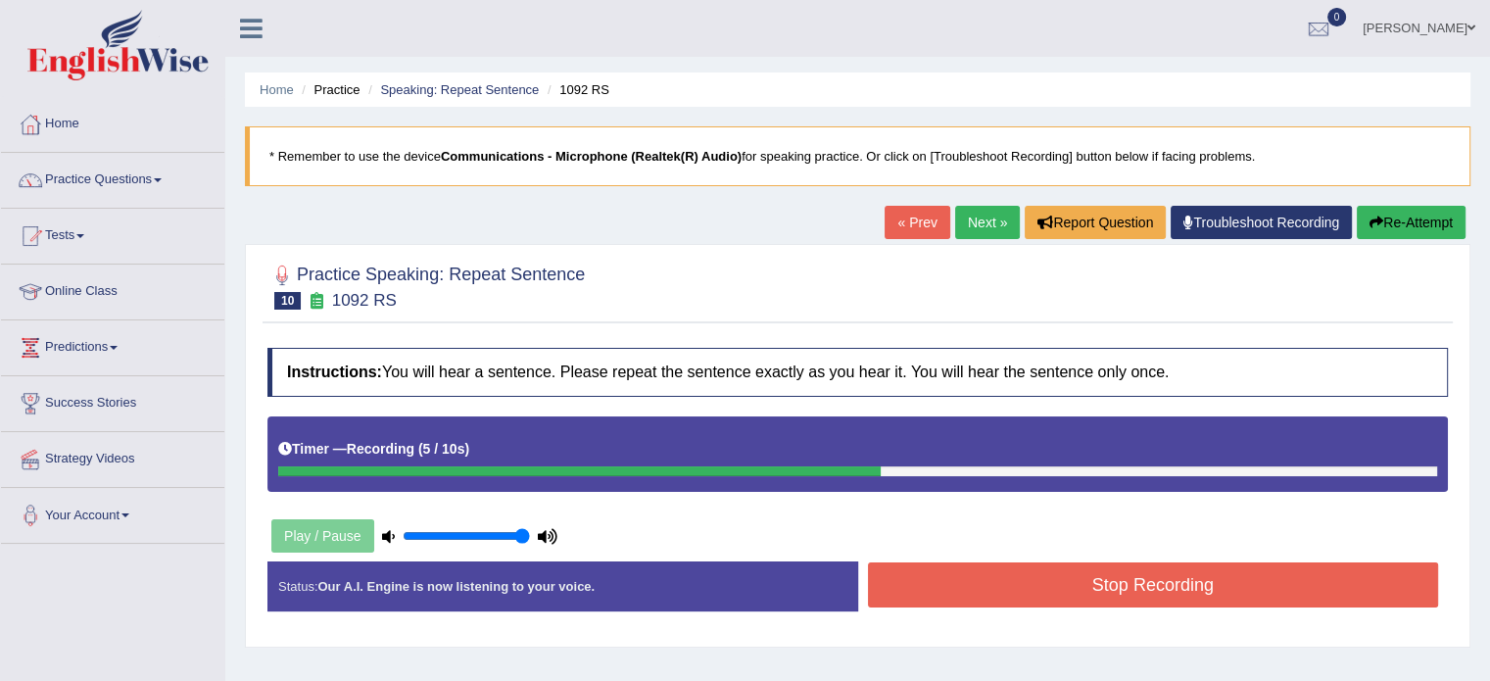
click at [946, 583] on button "Stop Recording" at bounding box center [1153, 584] width 571 height 45
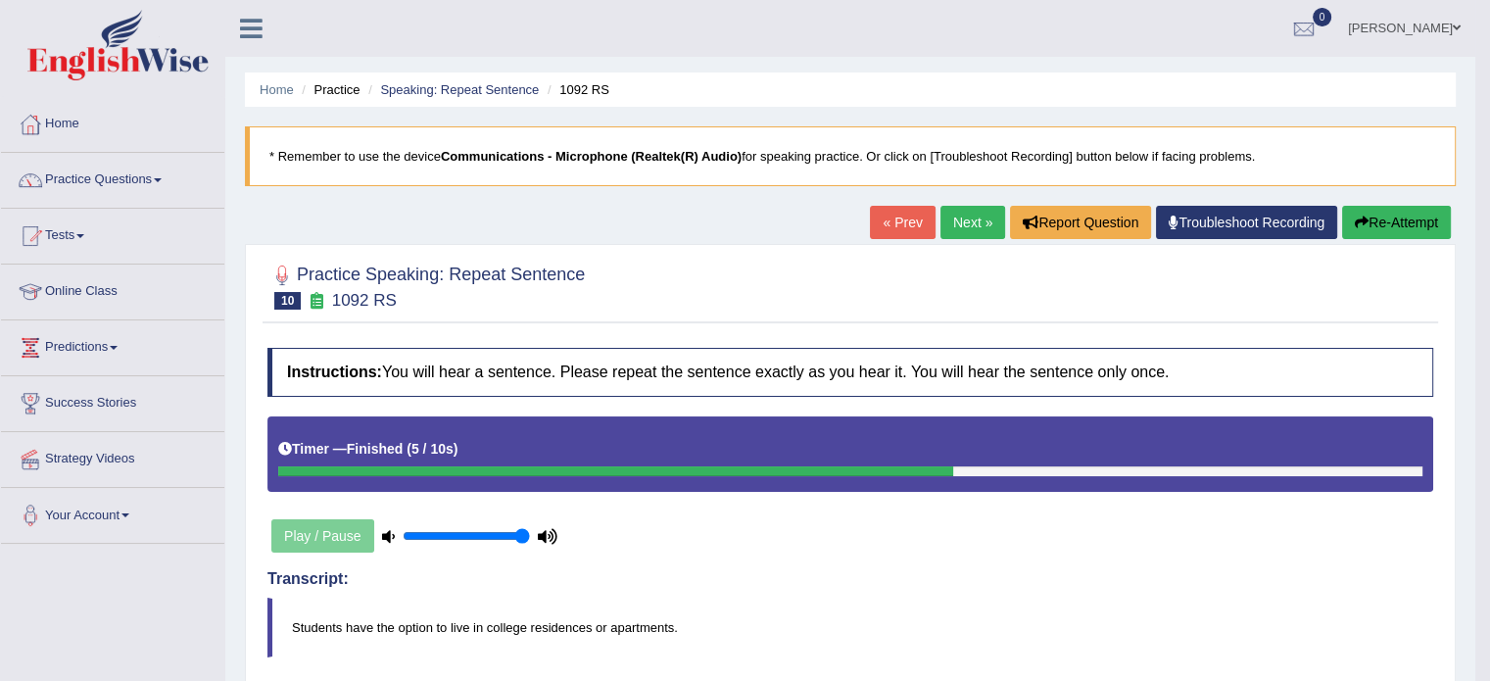
click at [1356, 227] on icon "button" at bounding box center [1362, 223] width 14 height 14
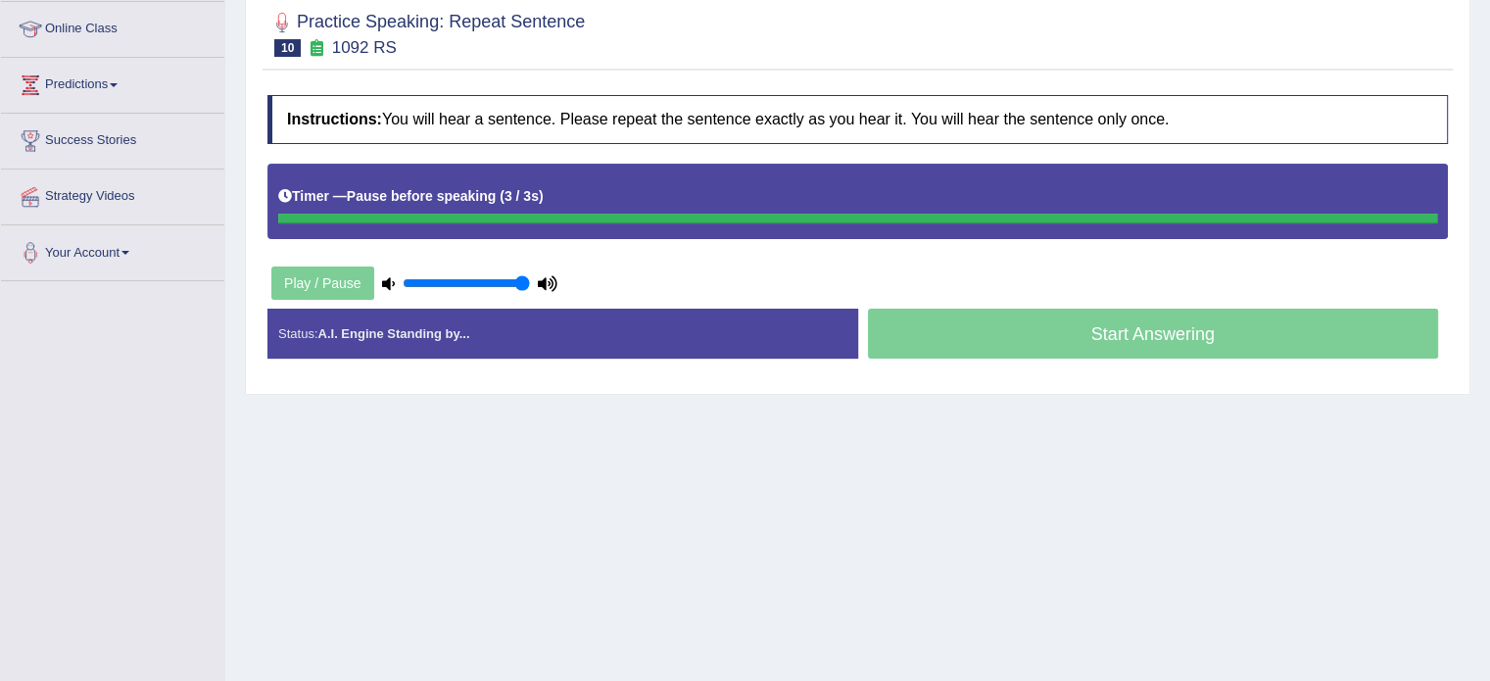
scroll to position [348, 0]
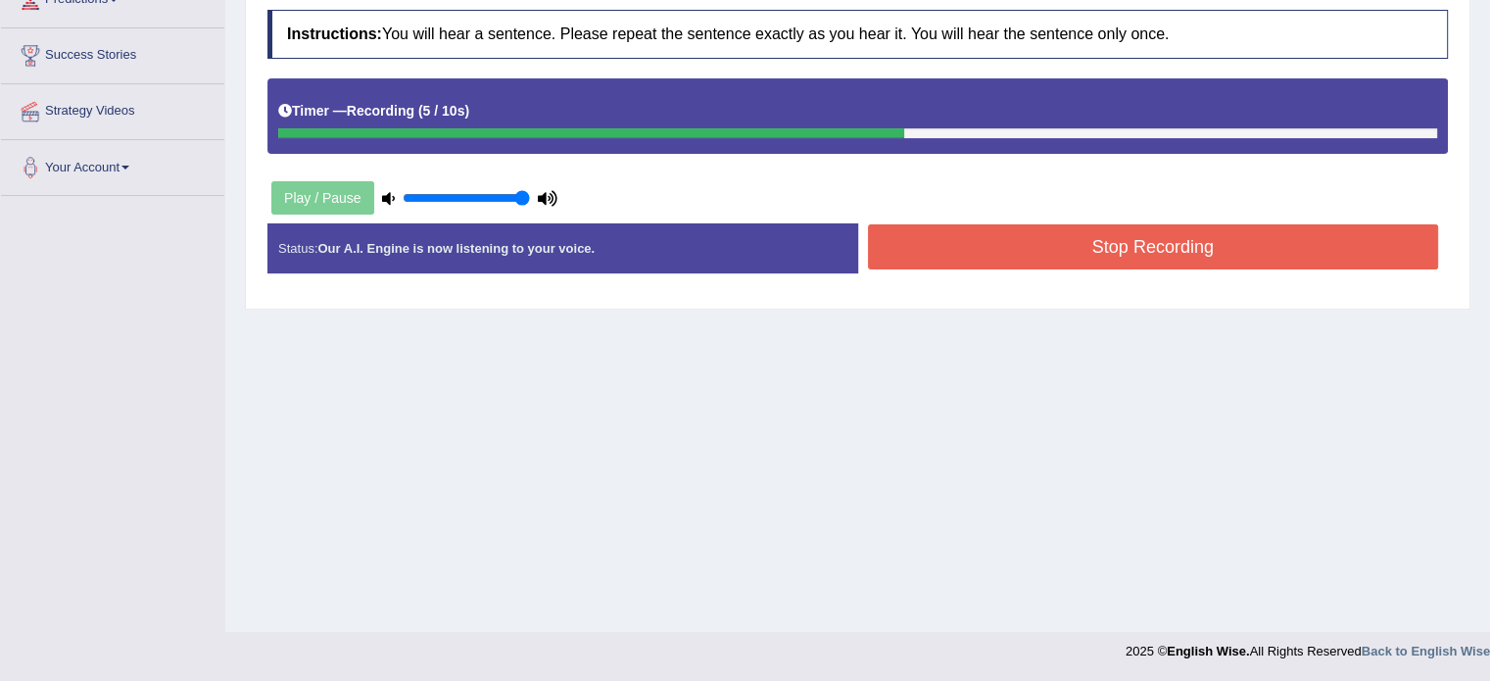
click at [1114, 253] on button "Stop Recording" at bounding box center [1153, 246] width 571 height 45
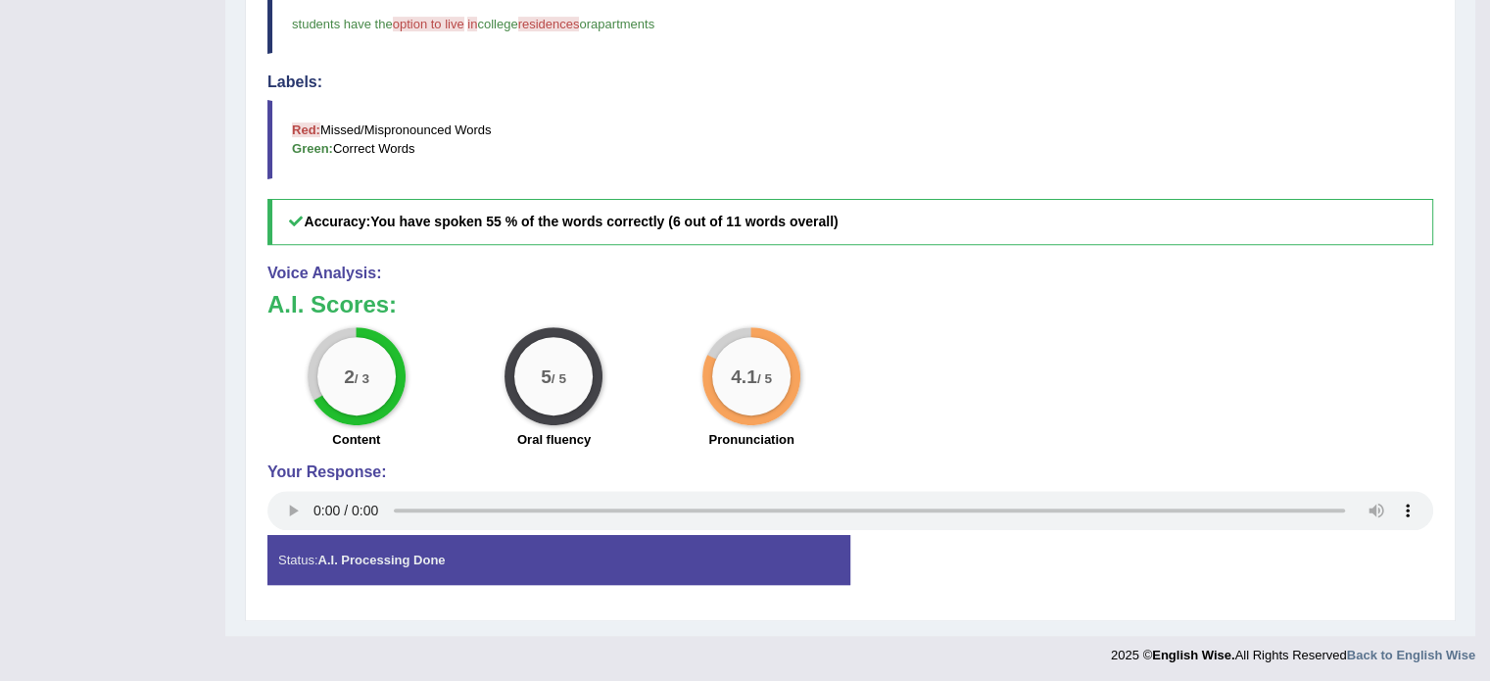
scroll to position [0, 0]
